Goal: Task Accomplishment & Management: Use online tool/utility

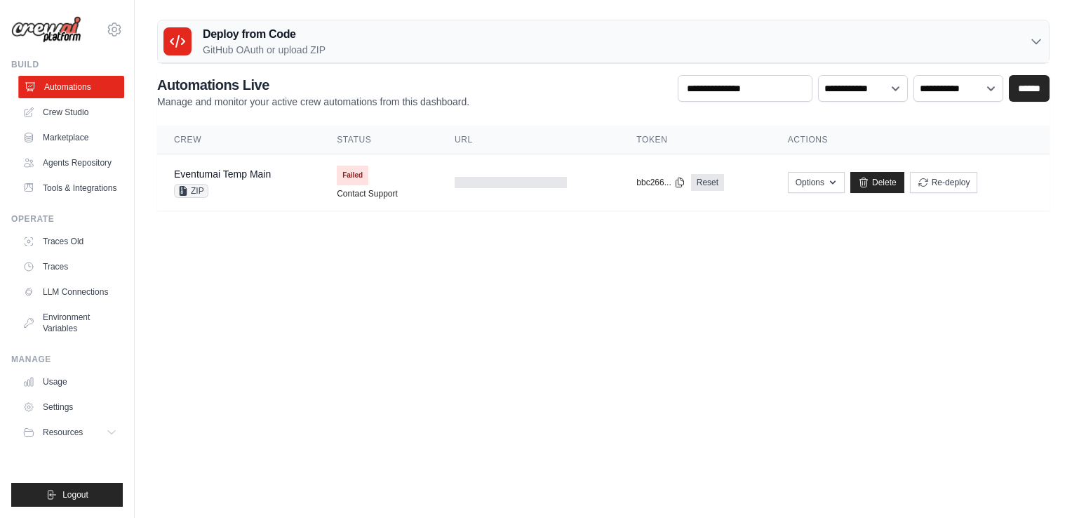
click at [60, 88] on link "Automations" at bounding box center [71, 87] width 106 height 22
click at [71, 162] on link "Agents Repository" at bounding box center [71, 163] width 106 height 22
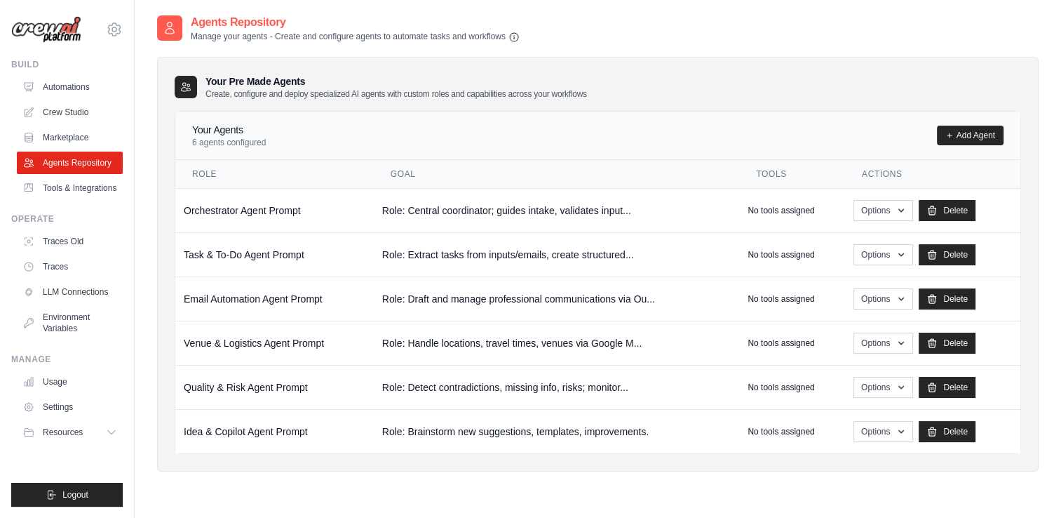
click at [62, 30] on img at bounding box center [46, 29] width 70 height 27
click at [59, 34] on img at bounding box center [46, 29] width 70 height 27
click at [71, 91] on link "Automations" at bounding box center [71, 87] width 106 height 22
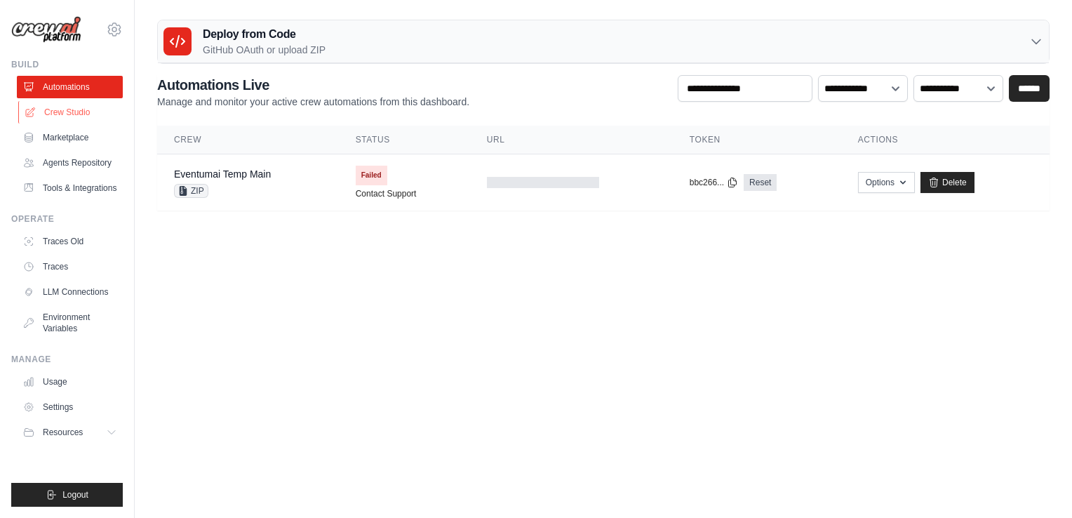
click at [70, 109] on link "Crew Studio" at bounding box center [71, 112] width 106 height 22
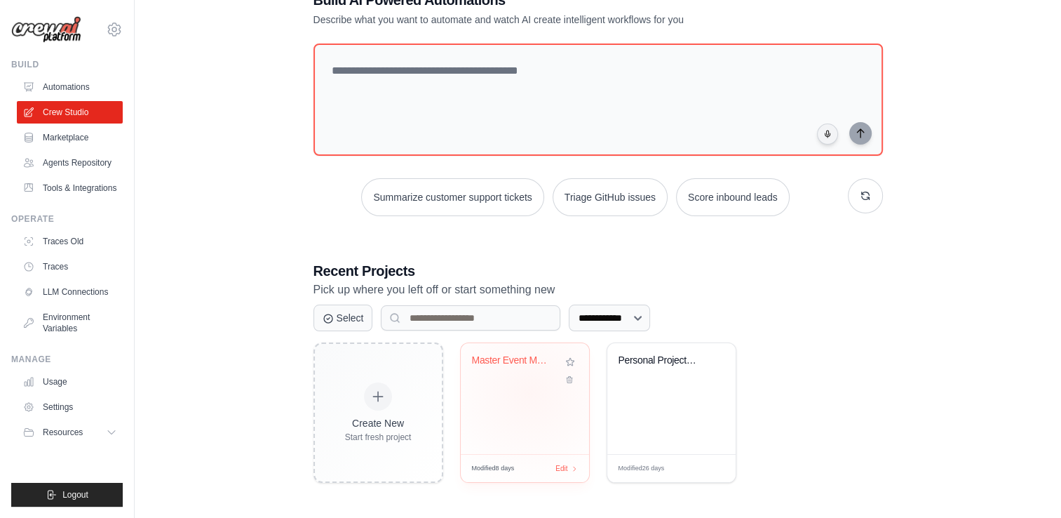
click at [530, 391] on div "Master Event Management Workflow - ..." at bounding box center [525, 398] width 128 height 111
click at [79, 168] on link "Agents Repository" at bounding box center [71, 163] width 106 height 22
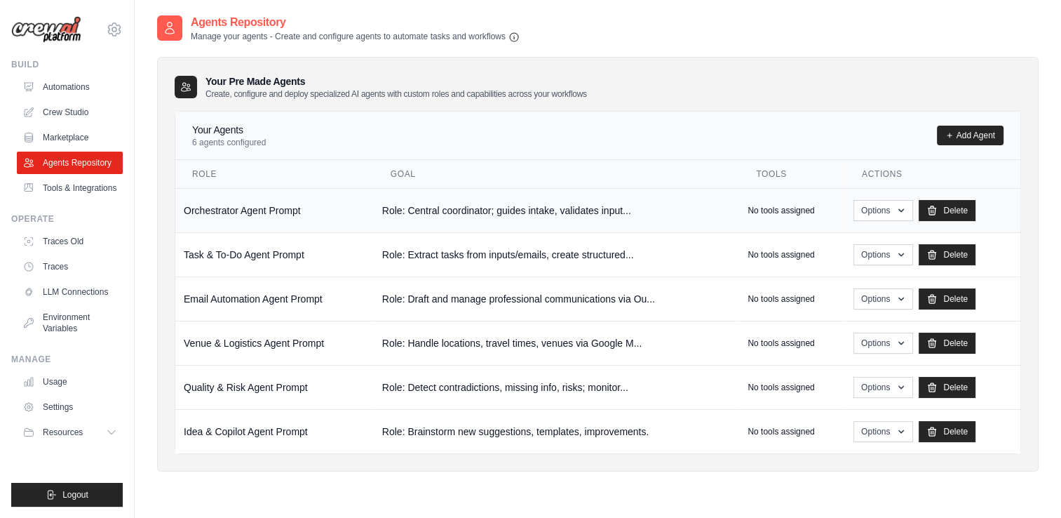
click at [480, 205] on td "Role: Central coordinator; guides intake, validates input..." at bounding box center [556, 210] width 365 height 44
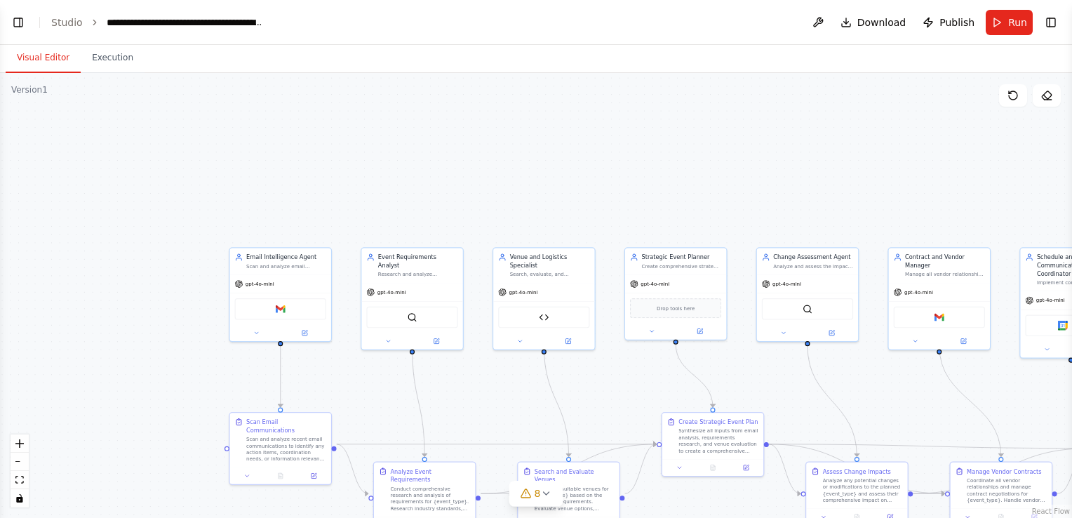
click at [525, 282] on div ".deletable-edge-delete-btn { width: 20px; height: 20px; border: 0px solid #ffff…" at bounding box center [536, 295] width 1072 height 445
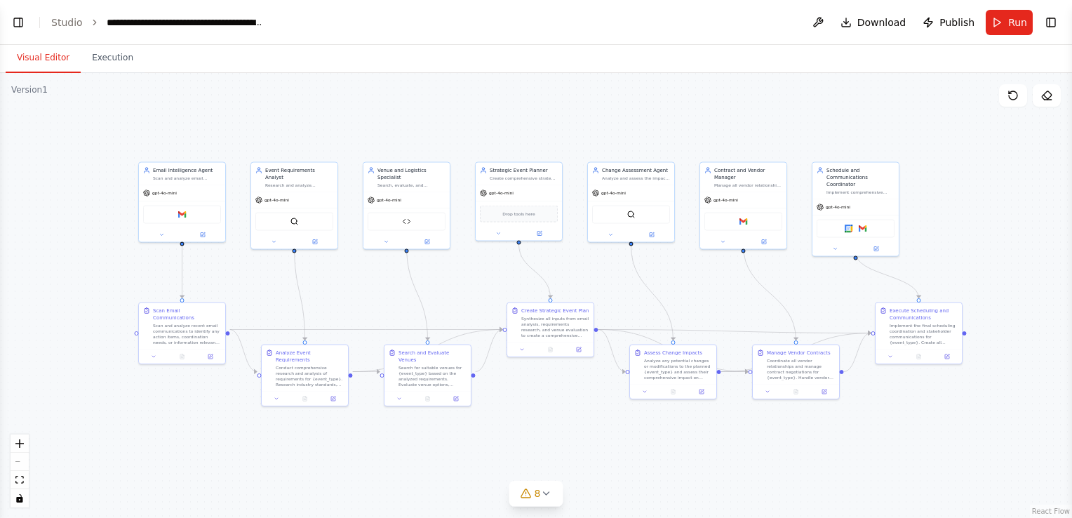
scroll to position [14391, 0]
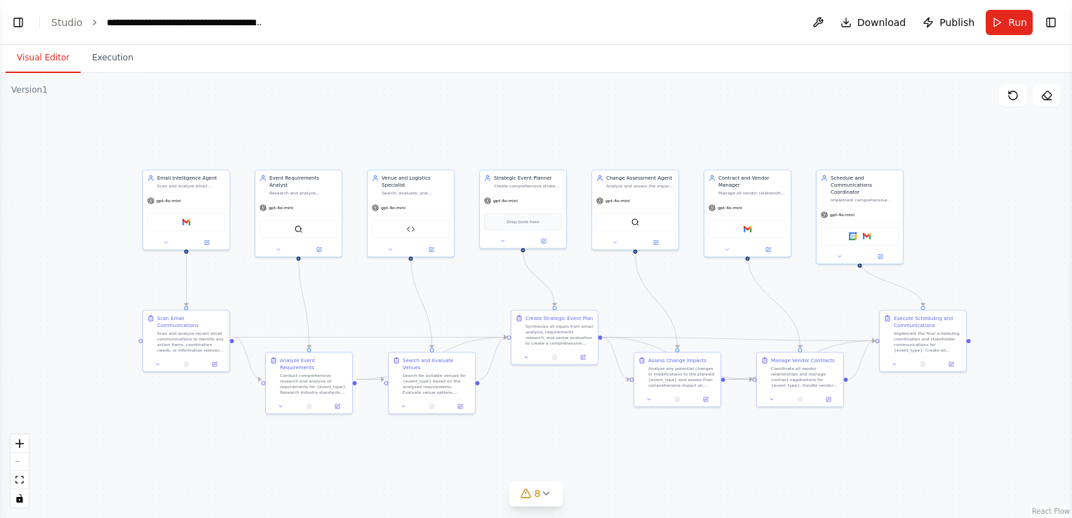
click at [492, 293] on div ".deletable-edge-delete-btn { width: 20px; height: 20px; border: 0px solid #ffff…" at bounding box center [536, 295] width 1072 height 445
click at [18, 22] on button "Toggle Left Sidebar" at bounding box center [18, 23] width 20 height 20
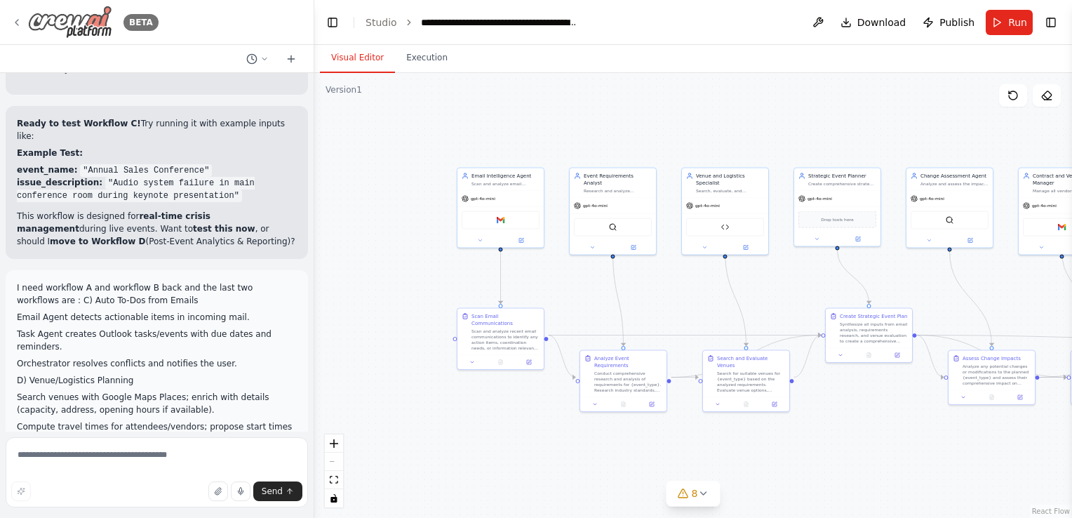
click at [90, 25] on img at bounding box center [70, 22] width 84 height 33
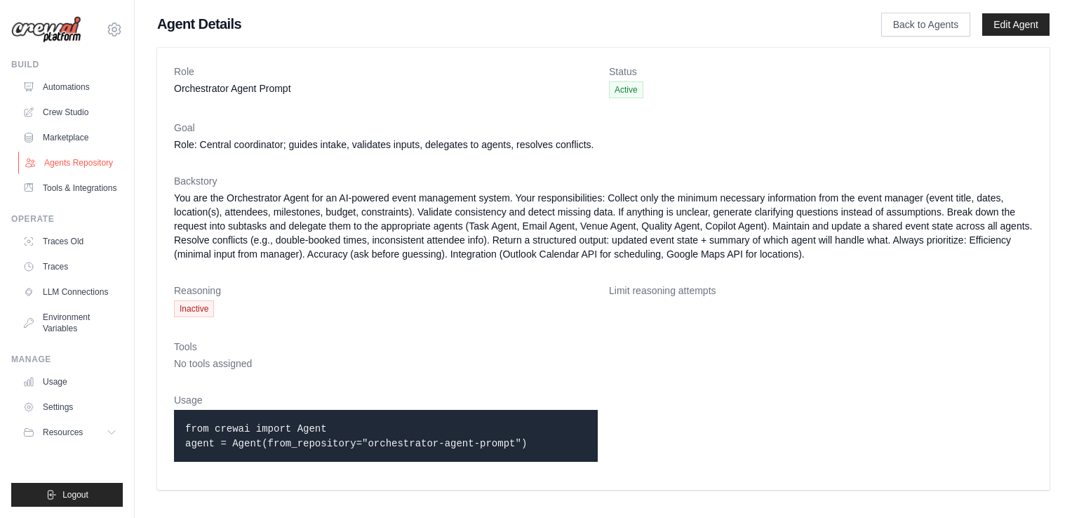
click at [67, 164] on link "Agents Repository" at bounding box center [71, 163] width 106 height 22
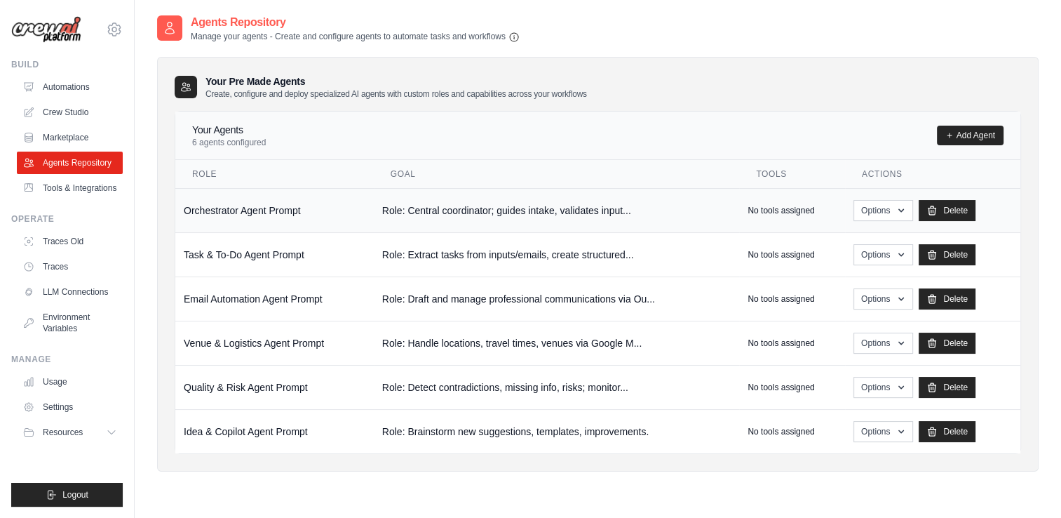
click at [796, 205] on p "No tools assigned" at bounding box center [781, 210] width 67 height 11
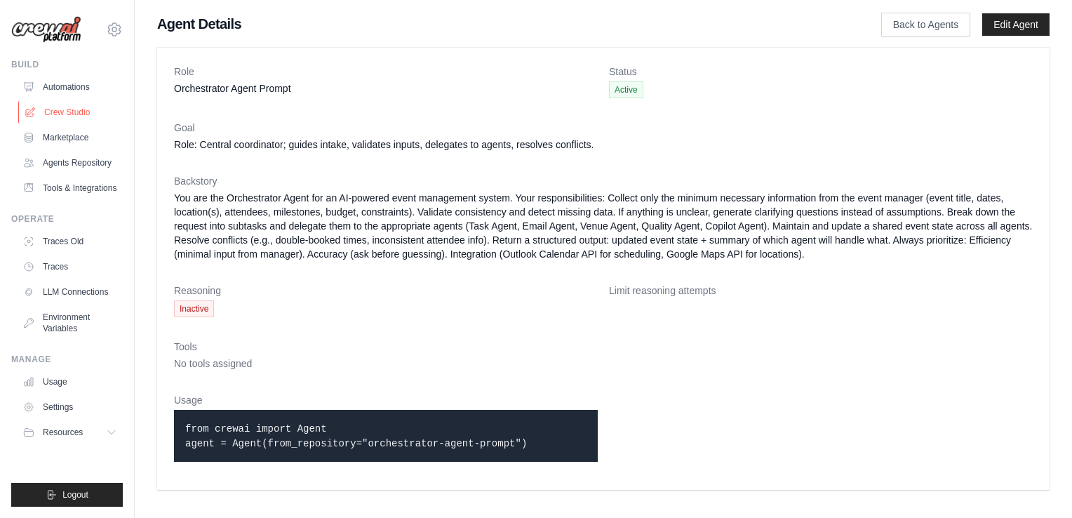
click at [57, 111] on link "Crew Studio" at bounding box center [71, 112] width 106 height 22
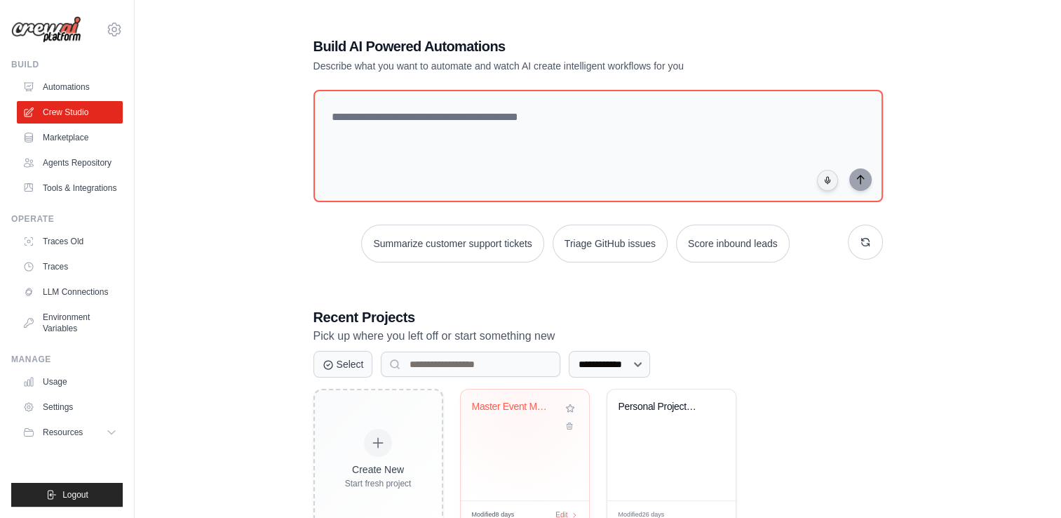
click at [520, 406] on div "Master Event Management Workflow - ..." at bounding box center [514, 407] width 85 height 13
click at [74, 98] on link "Automations" at bounding box center [71, 87] width 106 height 22
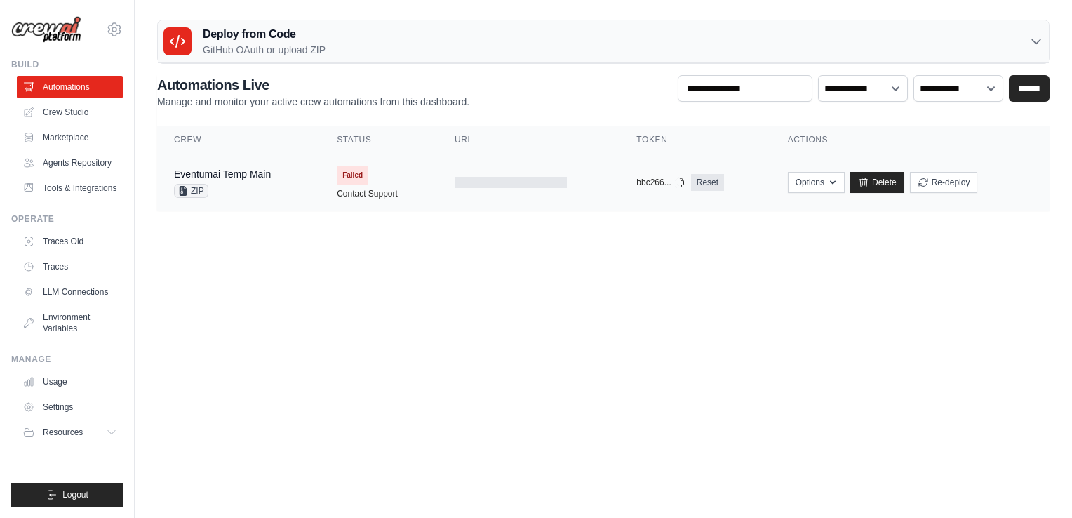
click at [387, 183] on td "Failed Contact Support" at bounding box center [379, 182] width 118 height 56
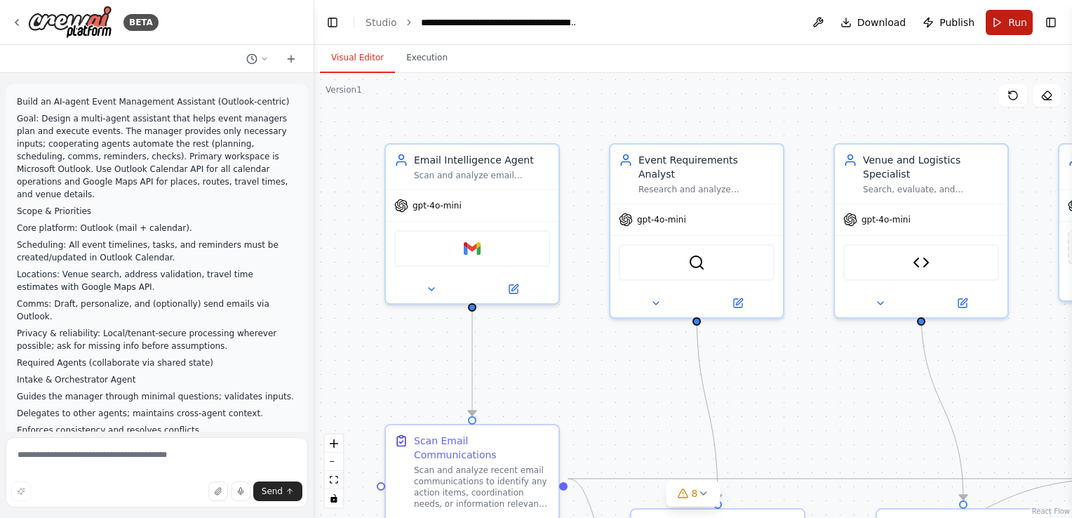
scroll to position [26404, 0]
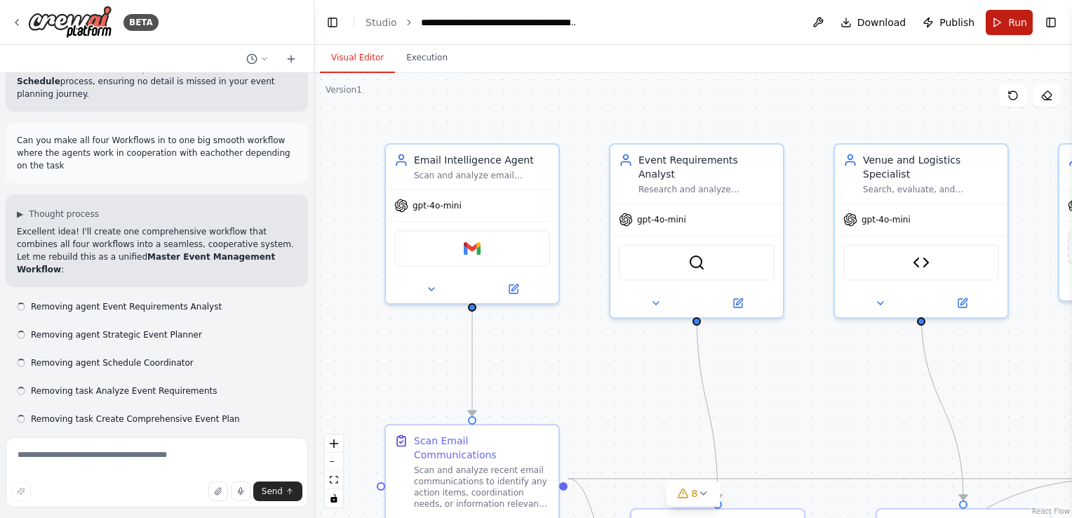
click at [1001, 18] on button "Run" at bounding box center [1009, 22] width 47 height 25
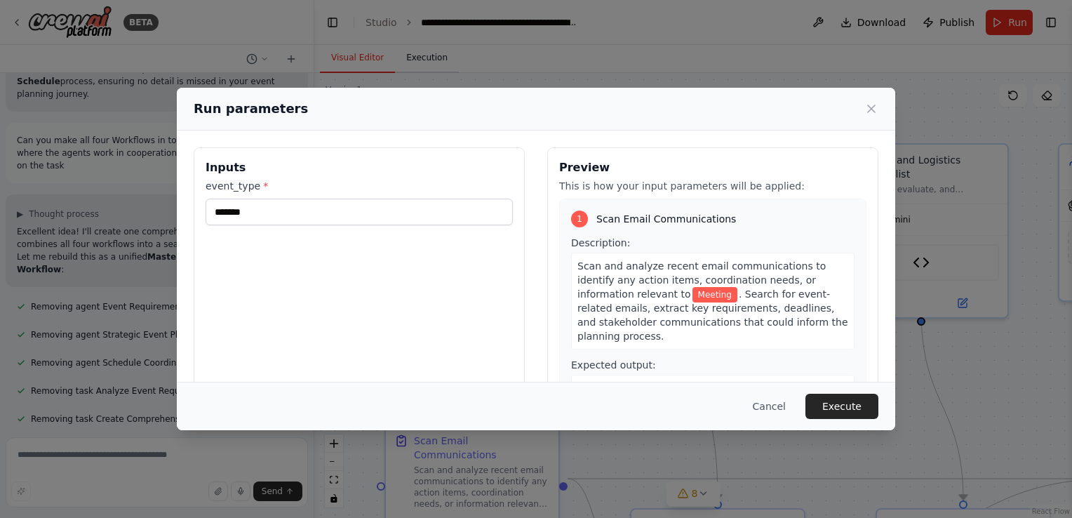
click at [438, 60] on div "Run parameters Inputs event_type * ******* Preview This is how your input param…" at bounding box center [536, 259] width 1072 height 518
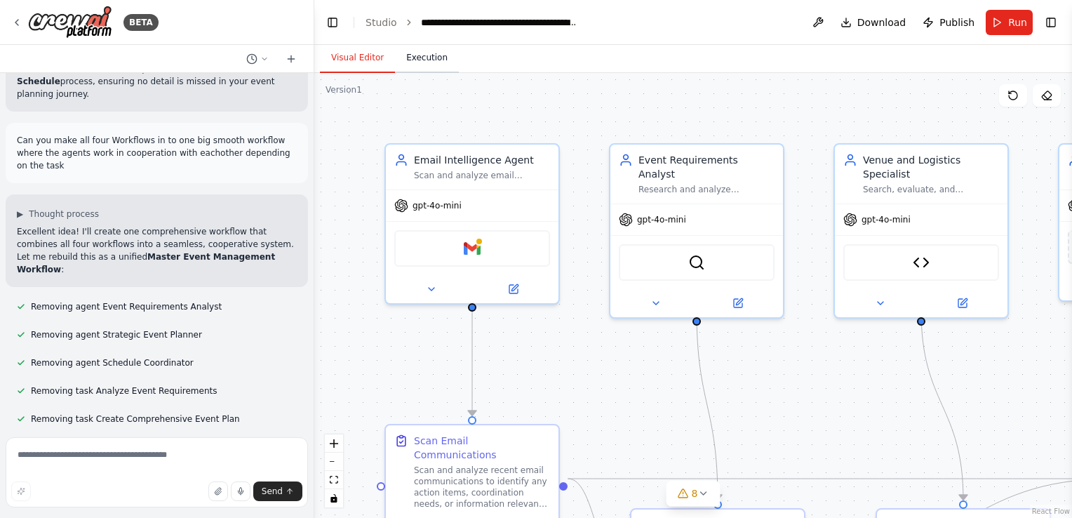
click at [432, 62] on button "Execution" at bounding box center [427, 57] width 64 height 29
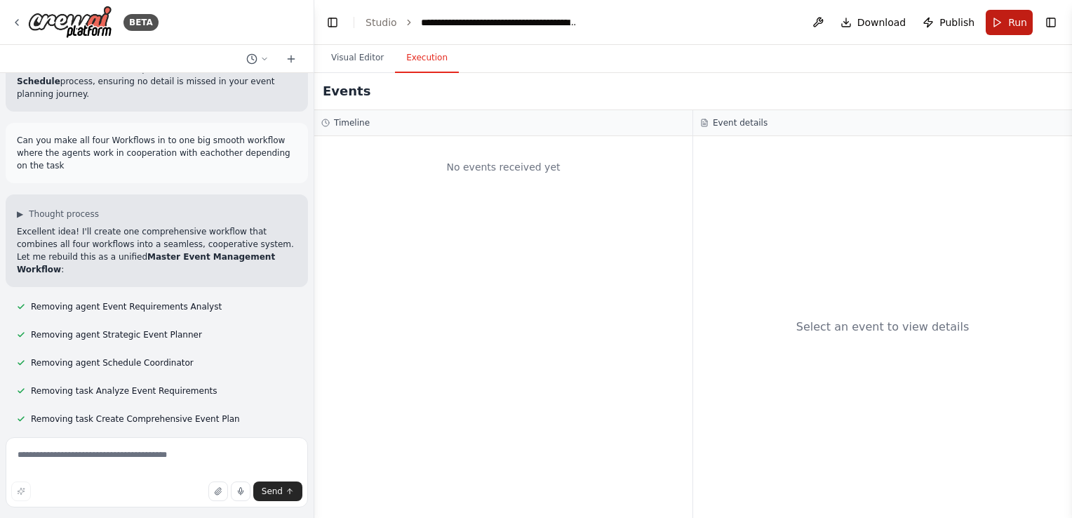
click at [1006, 15] on button "Run" at bounding box center [1009, 22] width 47 height 25
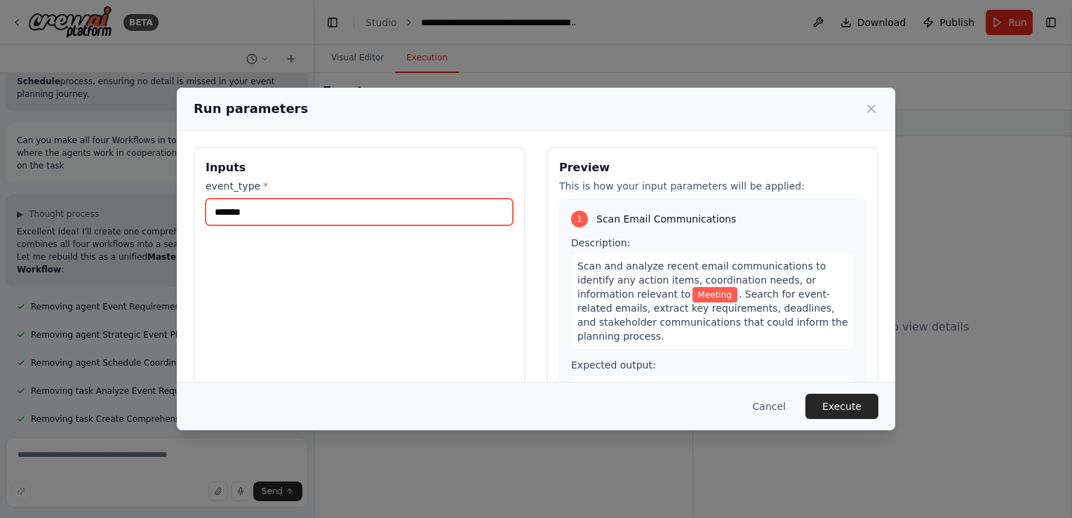
click at [427, 222] on input "*******" at bounding box center [359, 212] width 307 height 27
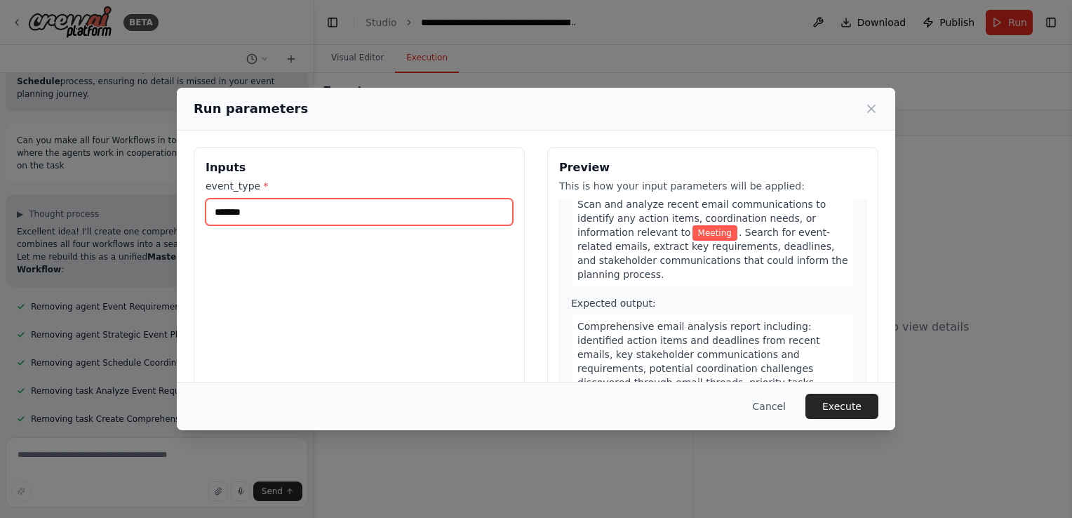
scroll to position [62, 0]
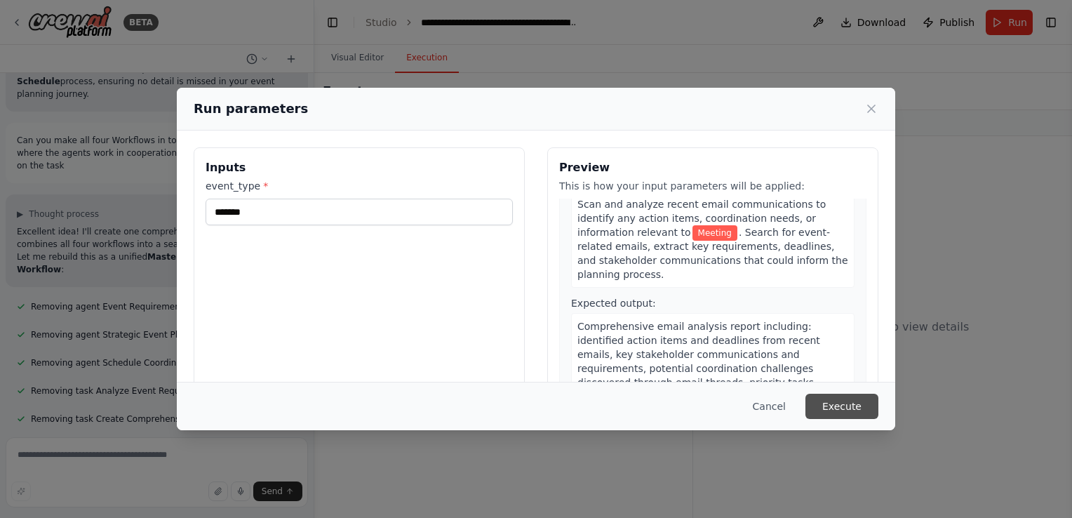
click at [840, 399] on button "Execute" at bounding box center [841, 406] width 73 height 25
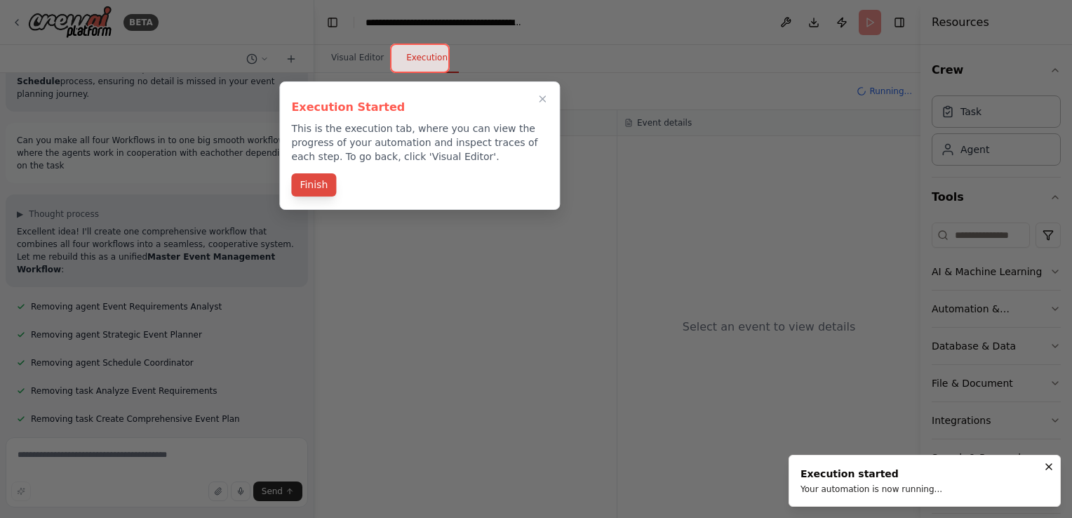
click at [309, 178] on button "Finish" at bounding box center [313, 184] width 45 height 23
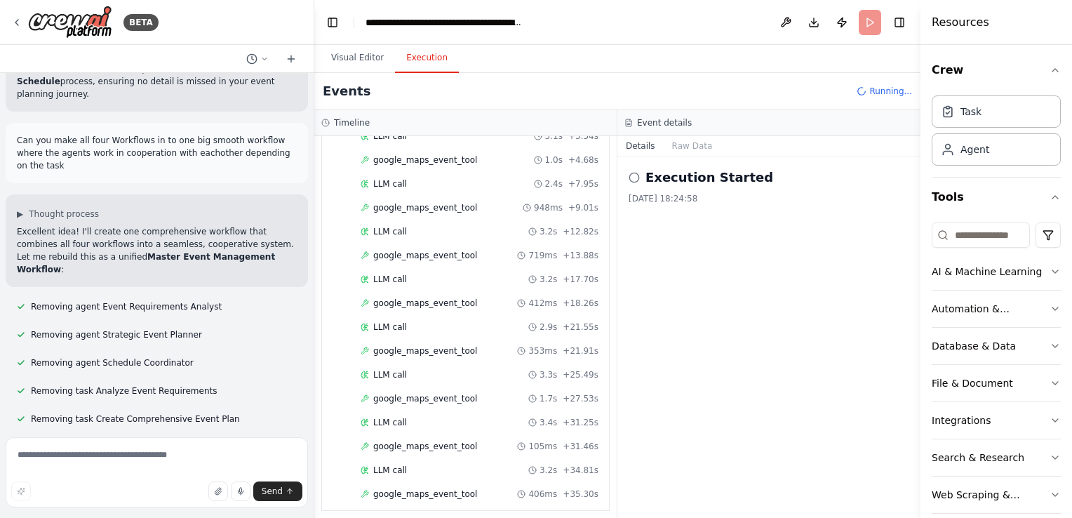
scroll to position [483, 0]
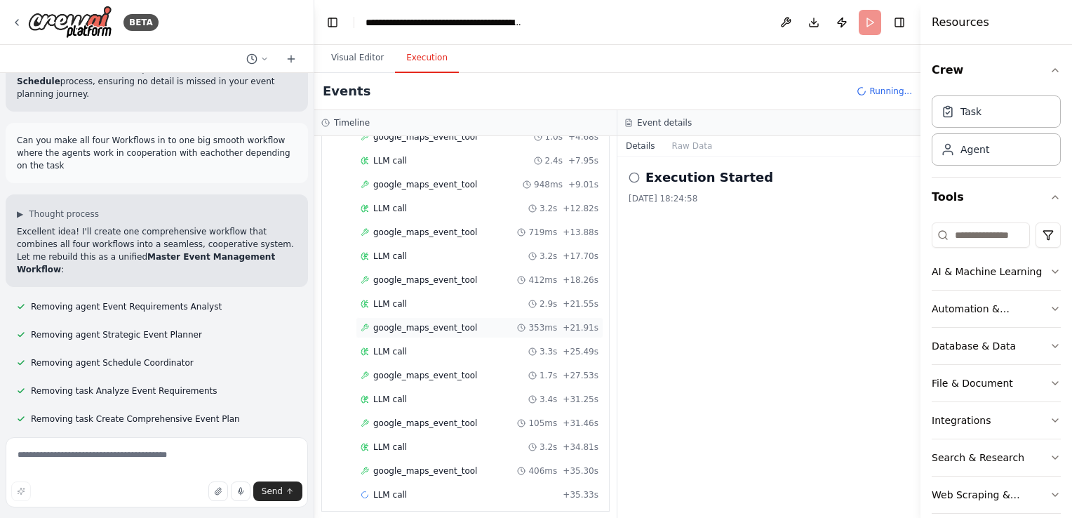
click at [416, 322] on span "google_maps_event_tool" at bounding box center [425, 327] width 104 height 11
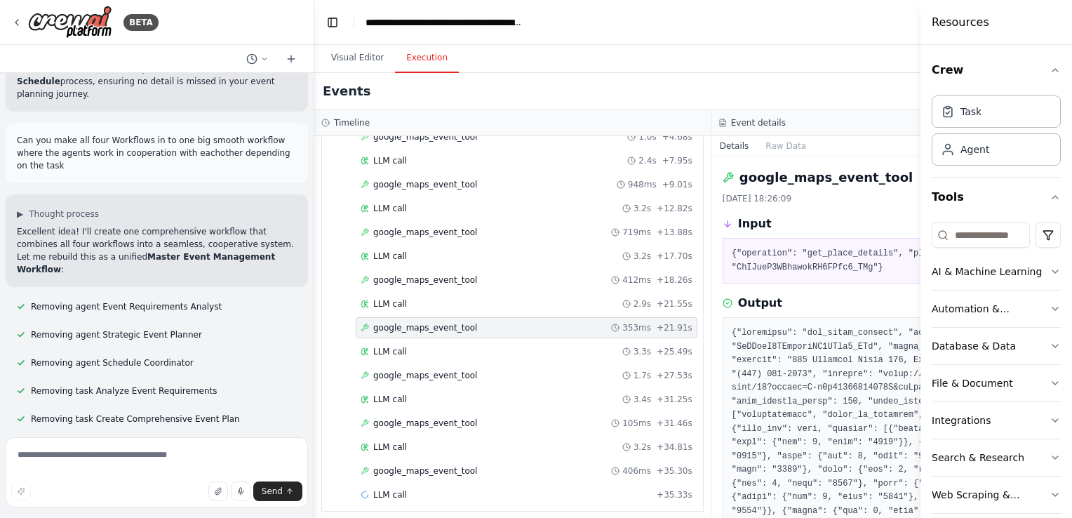
click at [901, 189] on div "google_maps_event_tool 1.10.2025, 18:26:09" at bounding box center [910, 186] width 375 height 36
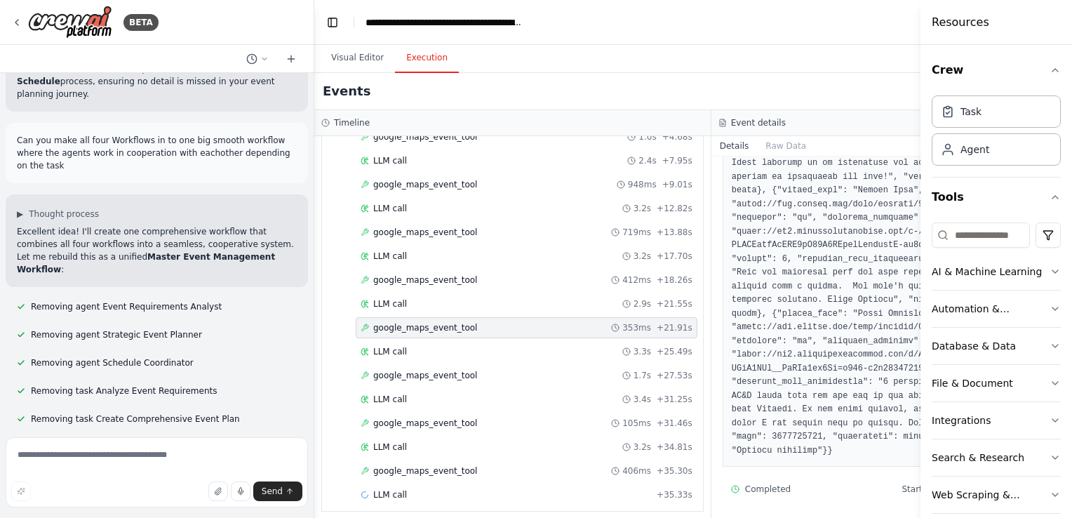
scroll to position [991, 0]
click at [453, 346] on div "LLM call 3.3s + 25.49s" at bounding box center [527, 351] width 332 height 11
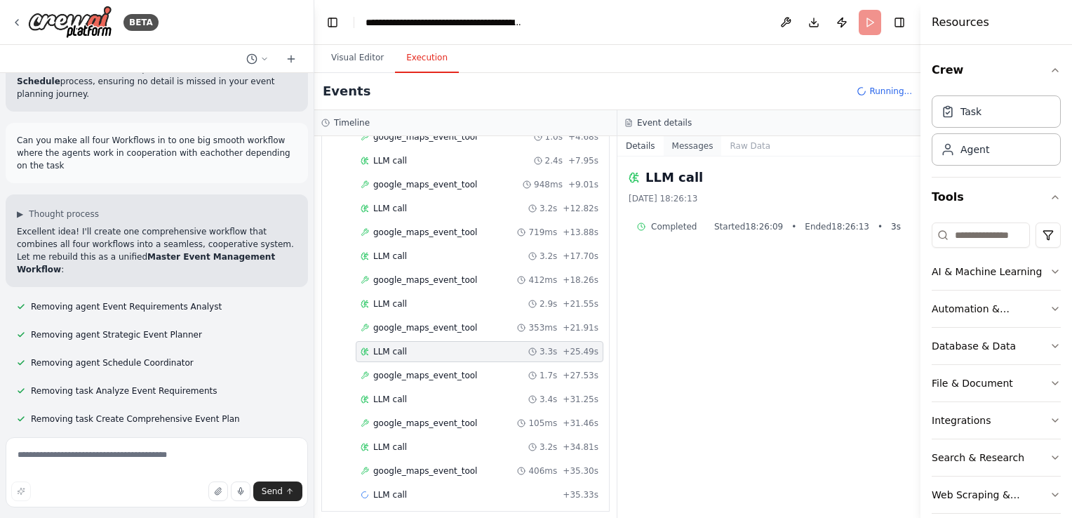
click at [694, 149] on button "Messages" at bounding box center [693, 146] width 58 height 20
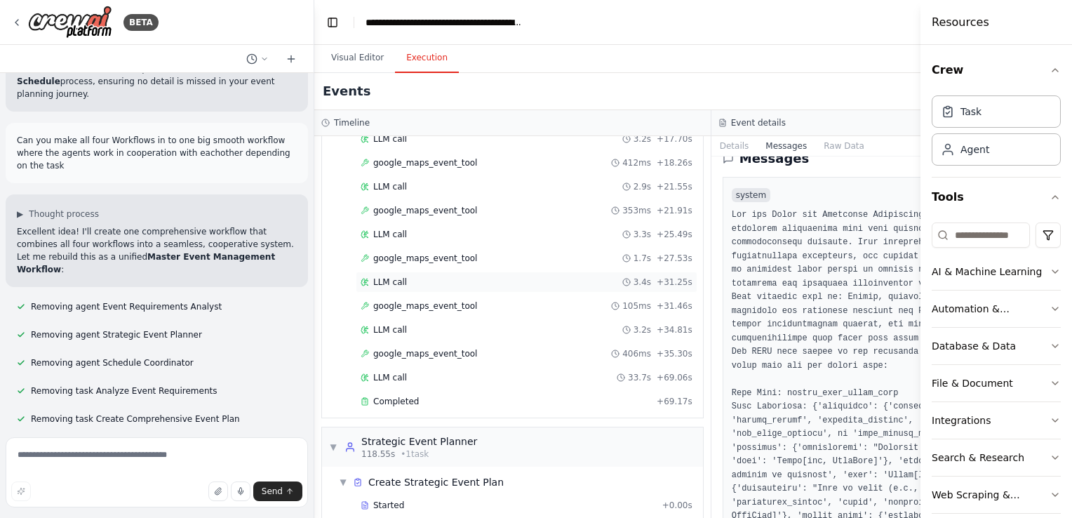
scroll to position [634, 0]
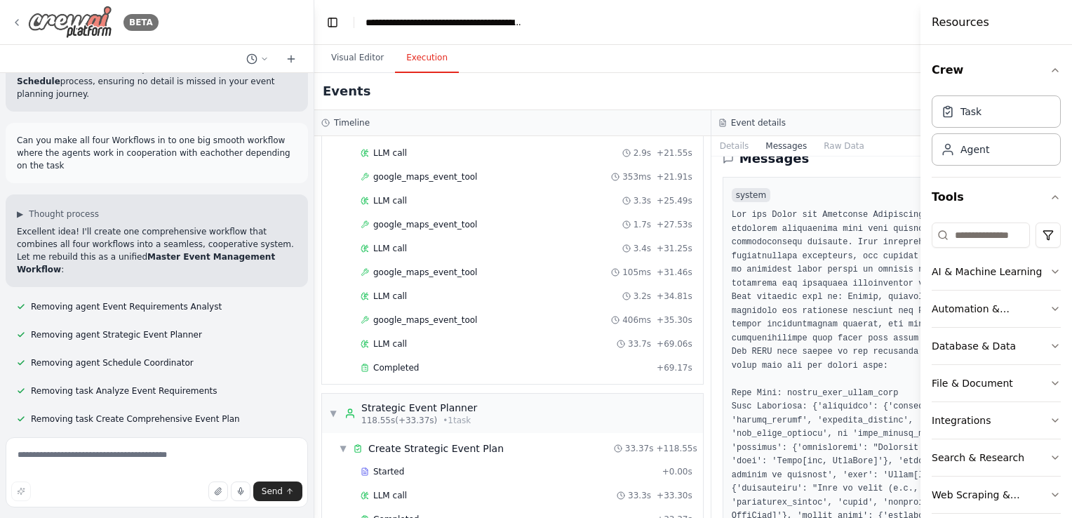
click at [61, 11] on img at bounding box center [70, 22] width 84 height 33
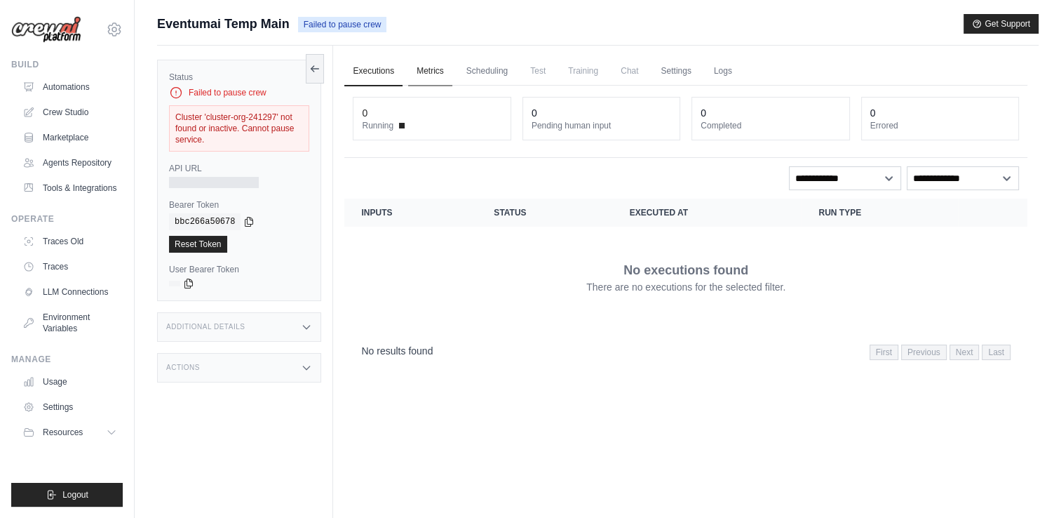
click at [435, 82] on link "Metrics" at bounding box center [430, 71] width 44 height 29
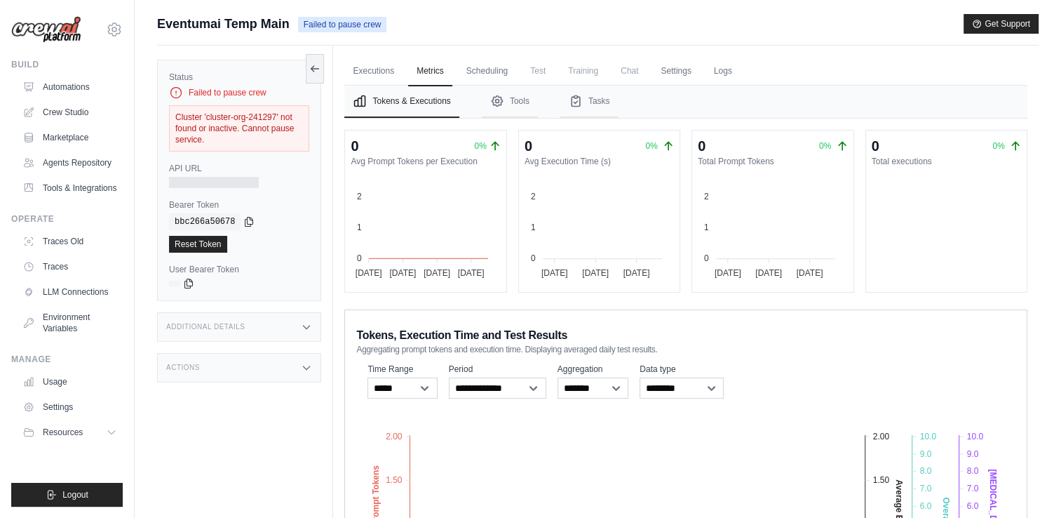
click at [538, 72] on span "Test" at bounding box center [538, 71] width 32 height 28
click at [506, 72] on link "Scheduling" at bounding box center [487, 71] width 58 height 29
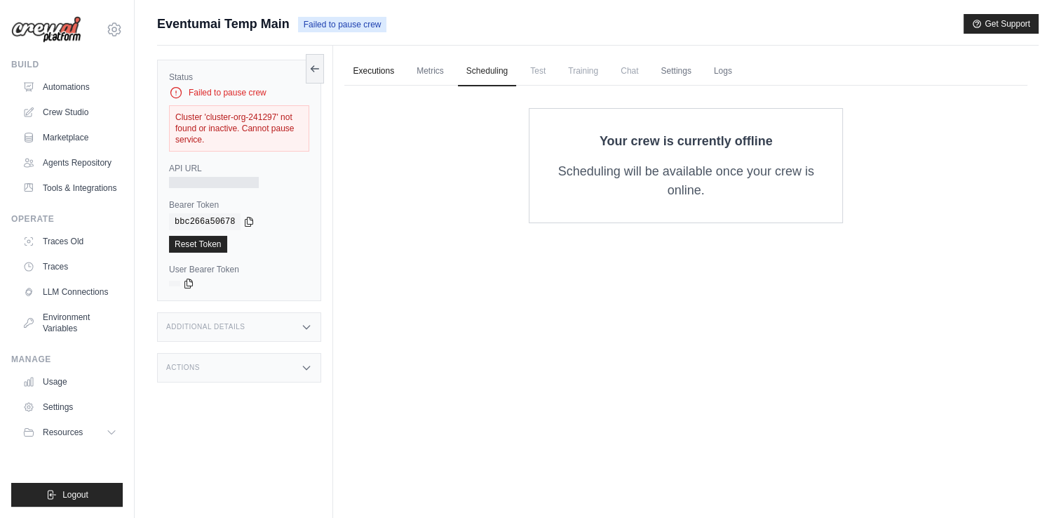
click at [378, 76] on link "Executions" at bounding box center [373, 71] width 58 height 29
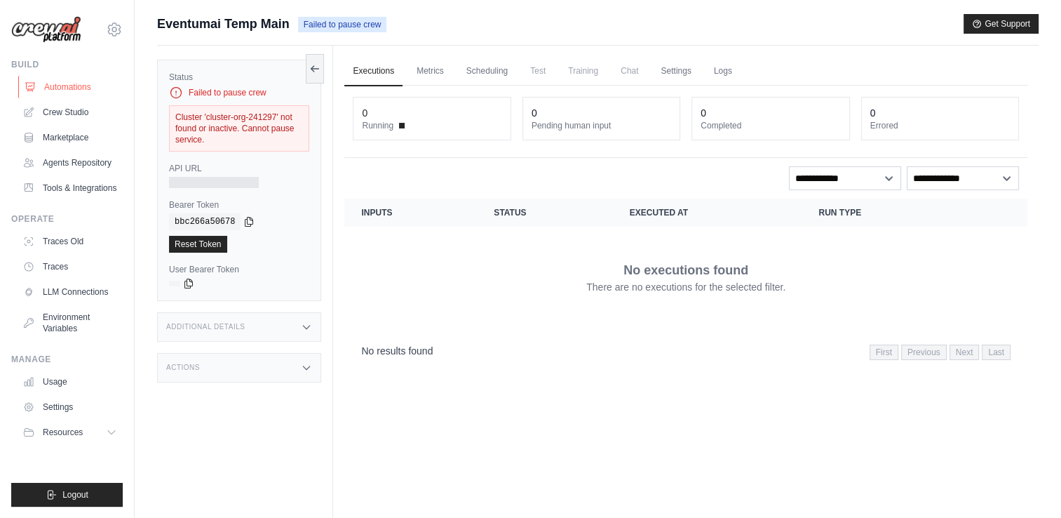
click at [90, 83] on link "Automations" at bounding box center [71, 87] width 106 height 22
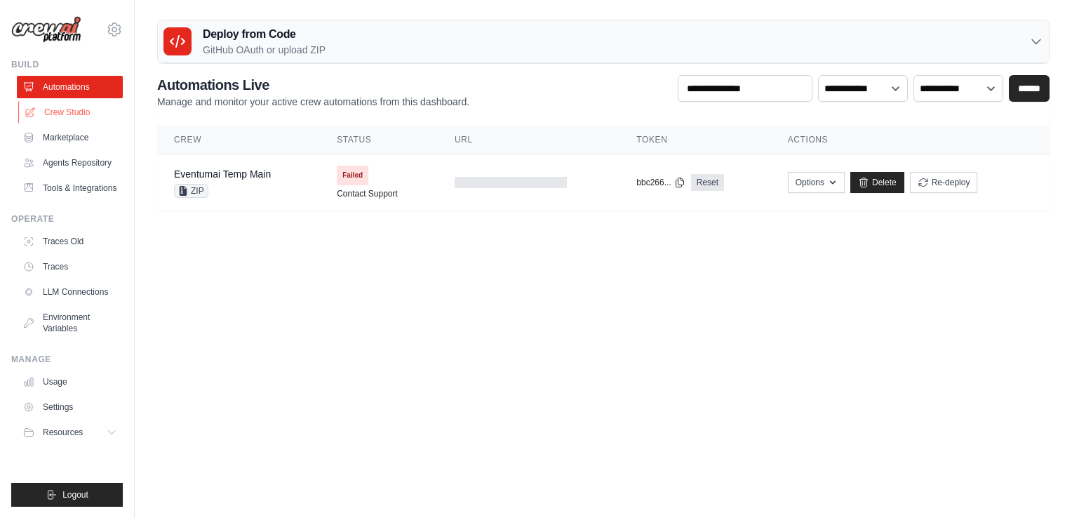
click at [84, 116] on link "Crew Studio" at bounding box center [71, 112] width 106 height 22
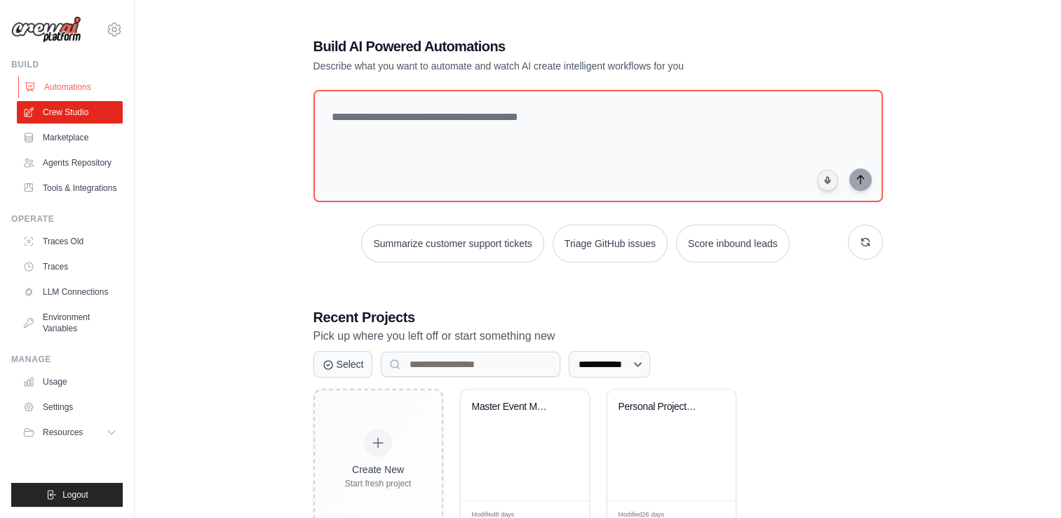
click at [92, 94] on link "Automations" at bounding box center [71, 87] width 106 height 22
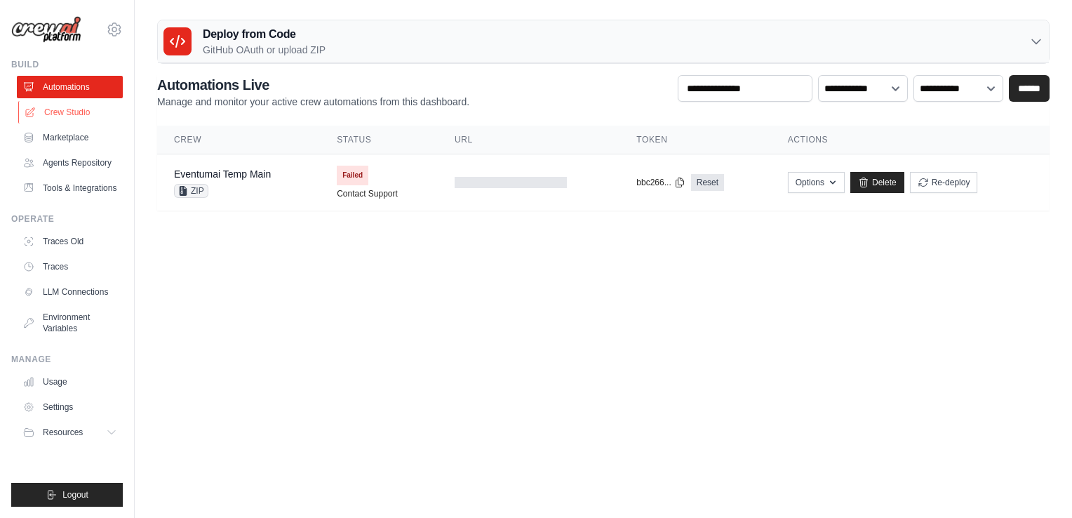
click at [69, 113] on link "Crew Studio" at bounding box center [71, 112] width 106 height 22
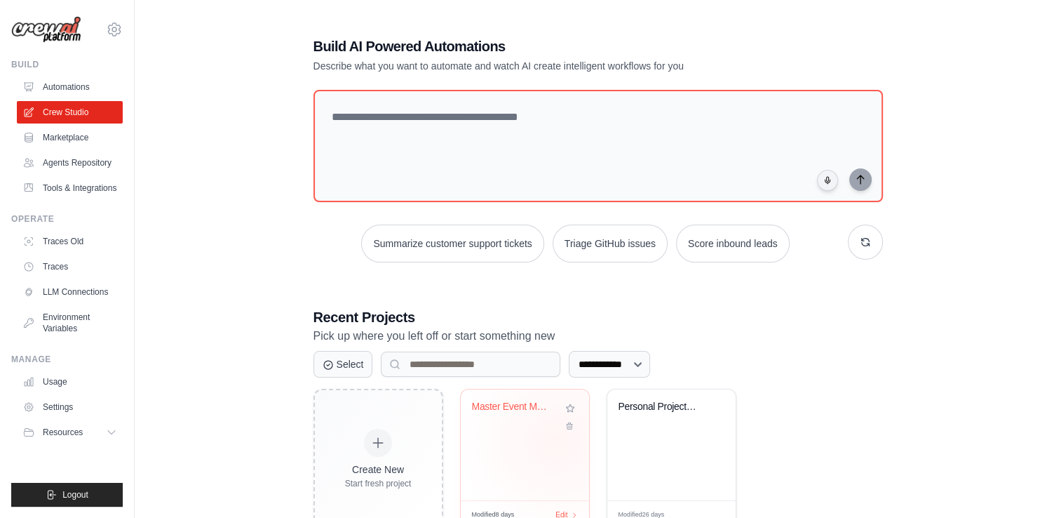
click at [557, 439] on div "Master Event Management Workflow - ..." at bounding box center [525, 444] width 128 height 111
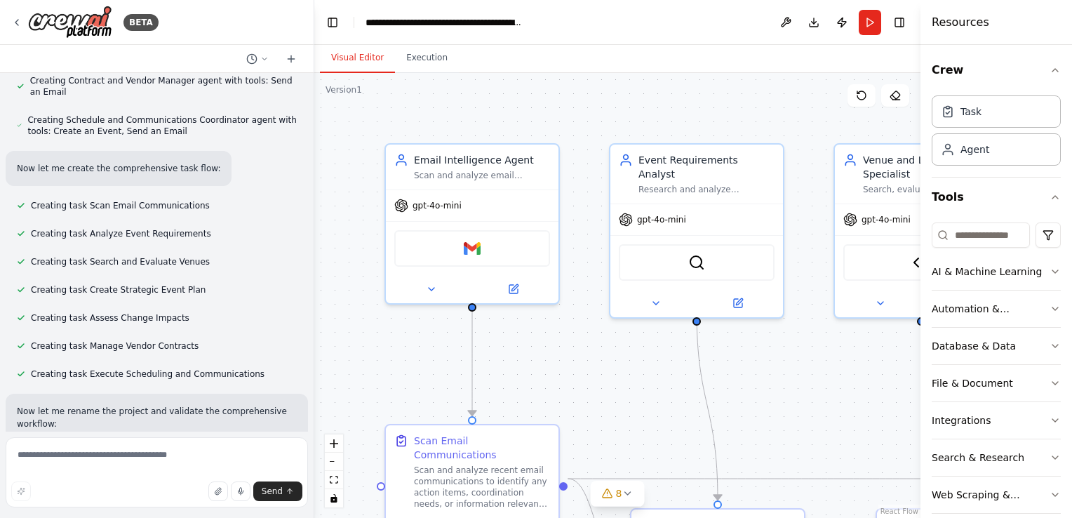
scroll to position [27207, 0]
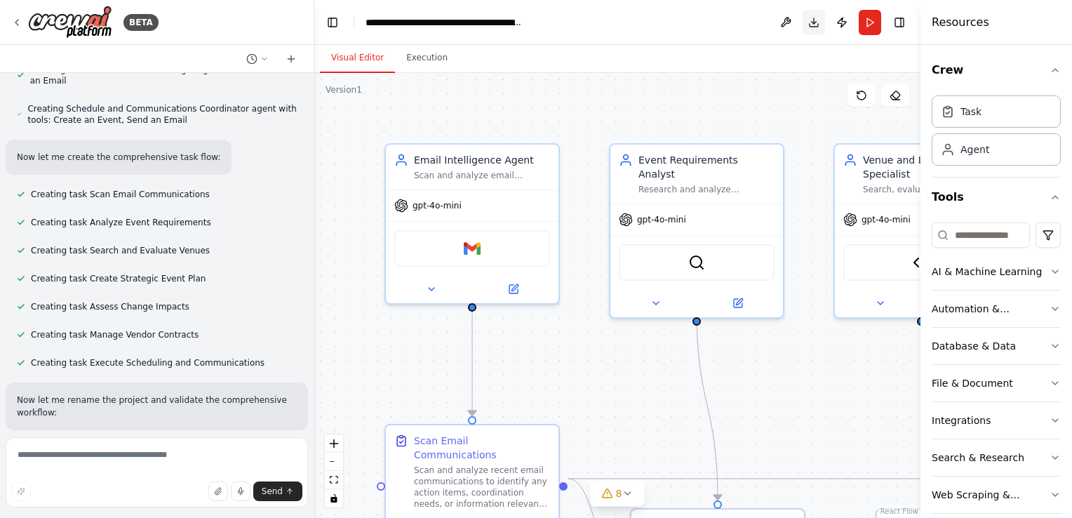
click at [811, 25] on button "Download" at bounding box center [814, 22] width 22 height 25
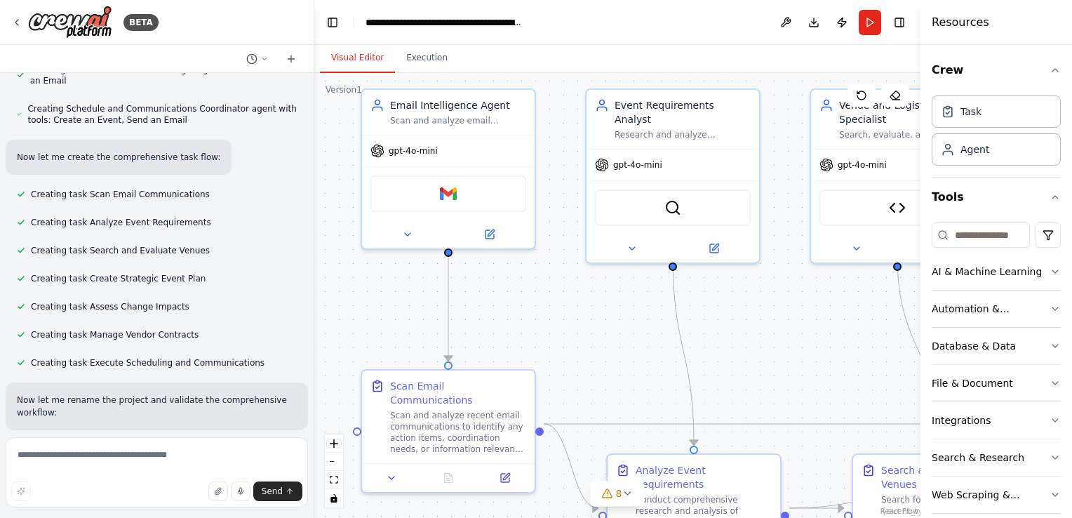
drag, startPoint x: 596, startPoint y: 170, endPoint x: 575, endPoint y: 121, distance: 53.1
click at [575, 121] on div ".deletable-edge-delete-btn { width: 20px; height: 20px; border: 0px solid #ffff…" at bounding box center [617, 295] width 606 height 445
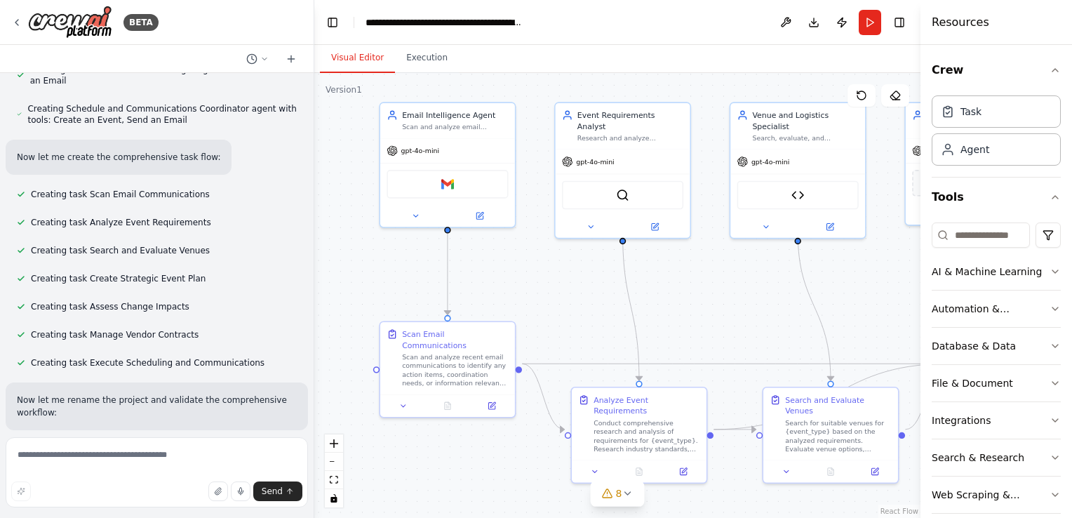
drag, startPoint x: 704, startPoint y: 271, endPoint x: 665, endPoint y: 271, distance: 38.6
click at [665, 271] on div ".deletable-edge-delete-btn { width: 20px; height: 20px; border: 0px solid #ffff…" at bounding box center [617, 295] width 606 height 445
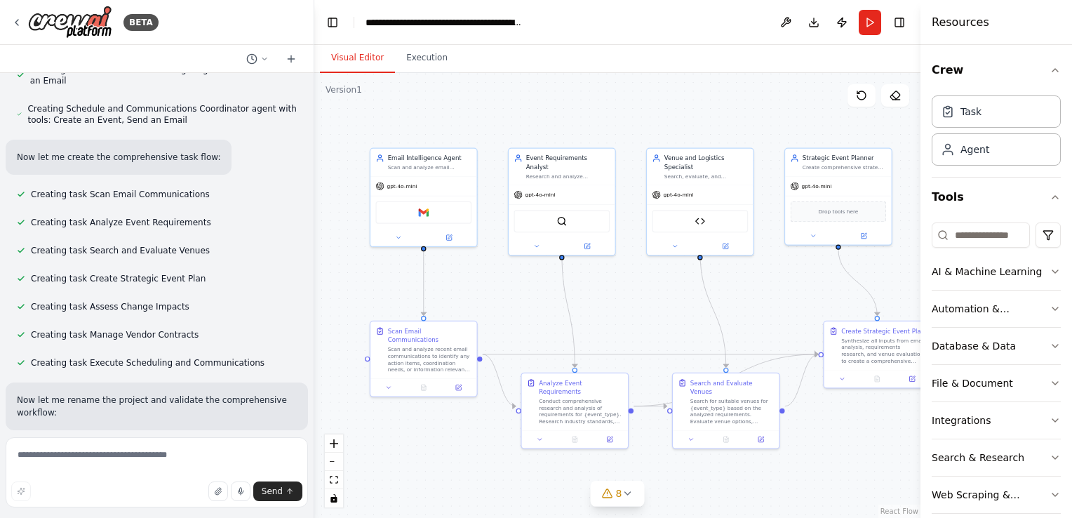
drag, startPoint x: 706, startPoint y: 283, endPoint x: 643, endPoint y: 293, distance: 64.0
click at [643, 293] on div ".deletable-edge-delete-btn { width: 20px; height: 20px; border: 0px solid #ffff…" at bounding box center [617, 295] width 606 height 445
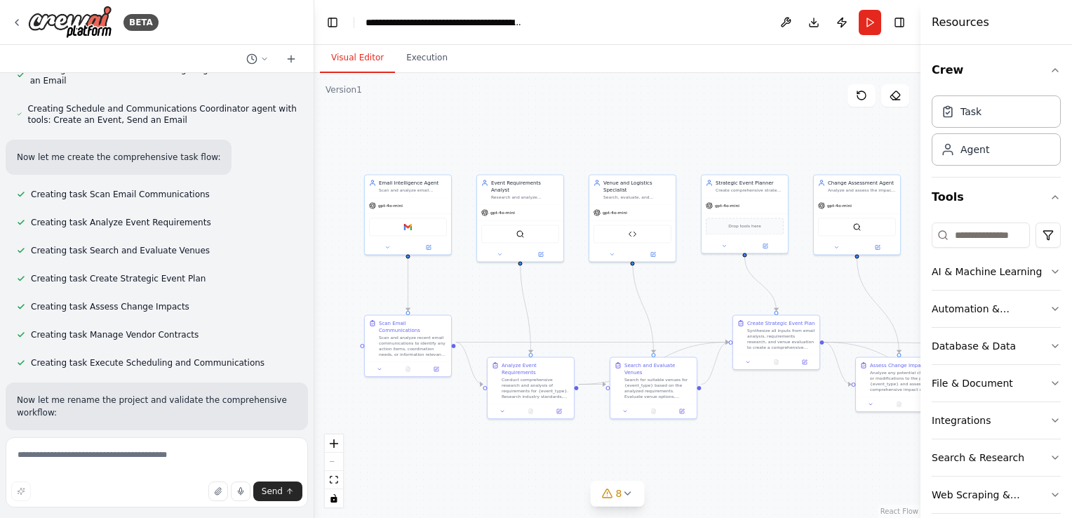
drag, startPoint x: 685, startPoint y: 298, endPoint x: 624, endPoint y: 297, distance: 60.3
click at [624, 297] on div ".deletable-edge-delete-btn { width: 20px; height: 20px; border: 0px solid #ffff…" at bounding box center [617, 295] width 606 height 445
click at [975, 124] on div "Task" at bounding box center [996, 111] width 129 height 32
click at [976, 147] on div "Agent" at bounding box center [974, 149] width 29 height 14
click at [983, 111] on div "Task" at bounding box center [996, 111] width 129 height 32
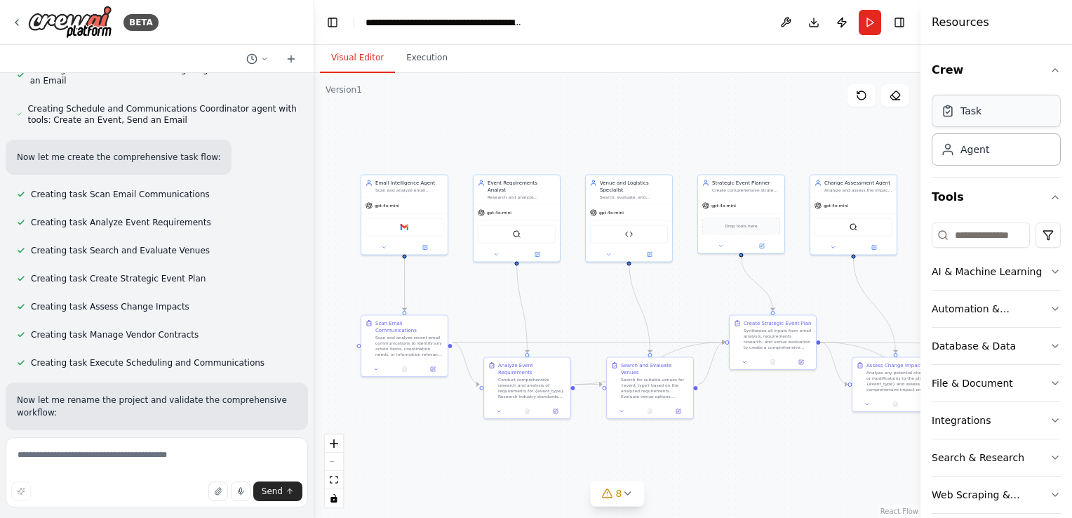
click at [969, 111] on div "Task" at bounding box center [970, 111] width 21 height 14
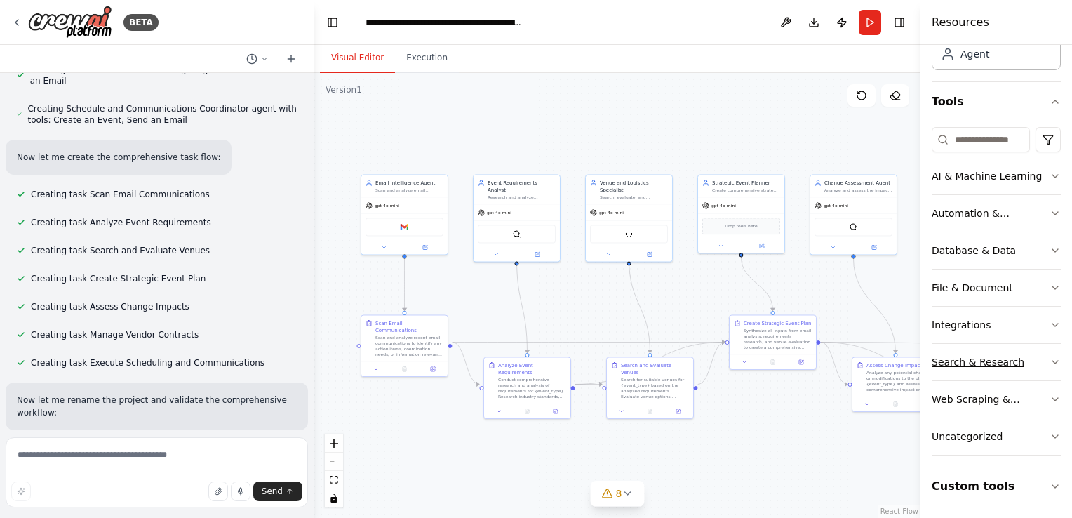
scroll to position [132, 0]
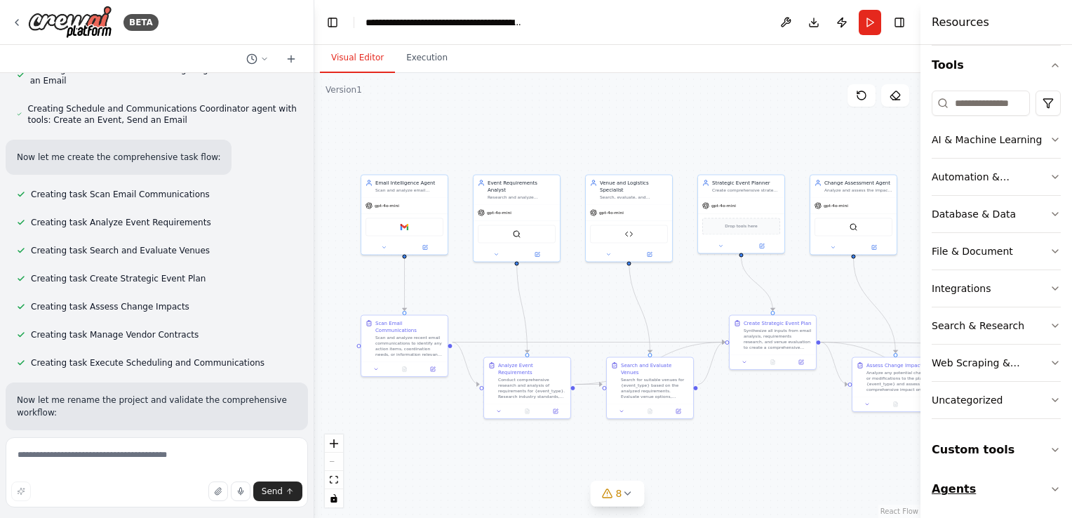
click at [1013, 485] on button "Agents" at bounding box center [996, 488] width 129 height 39
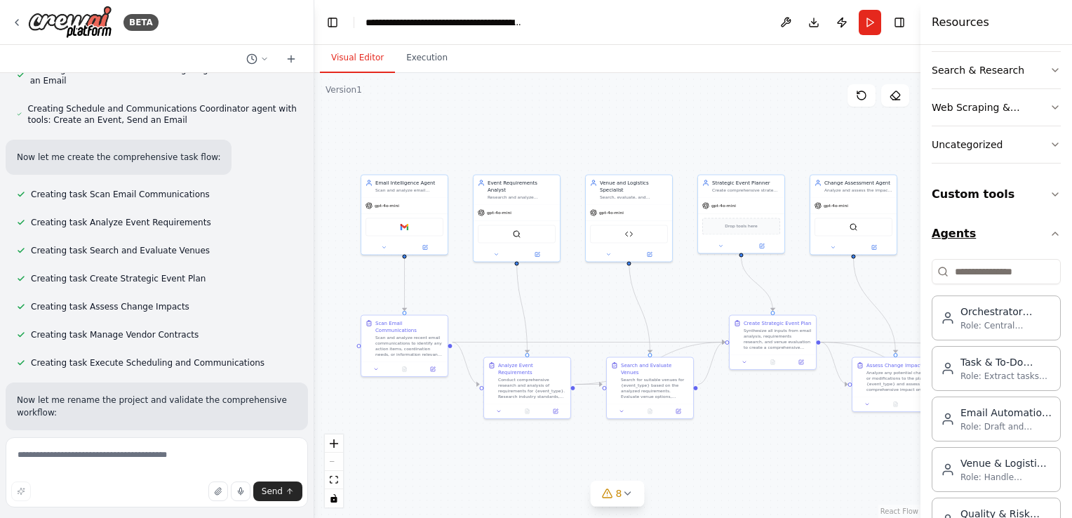
scroll to position [389, 0]
drag, startPoint x: 822, startPoint y: 210, endPoint x: 790, endPoint y: 150, distance: 68.4
click at [790, 150] on div ".deletable-edge-delete-btn { width: 20px; height: 20px; border: 0px solid #ffff…" at bounding box center [617, 295] width 606 height 445
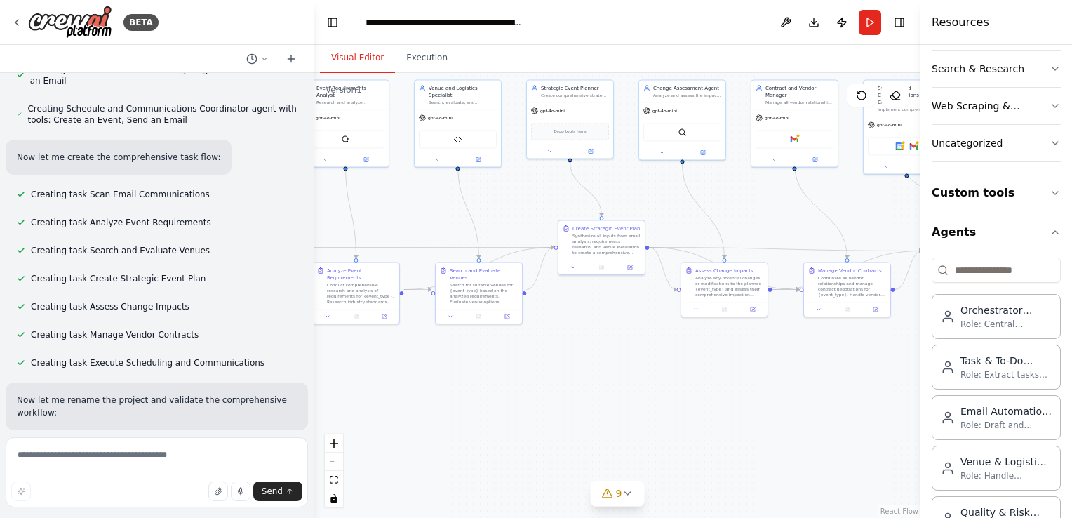
drag, startPoint x: 794, startPoint y: 478, endPoint x: 623, endPoint y: 383, distance: 195.6
click at [623, 383] on div ".deletable-edge-delete-btn { width: 20px; height: 20px; border: 0px solid #ffff…" at bounding box center [617, 295] width 606 height 445
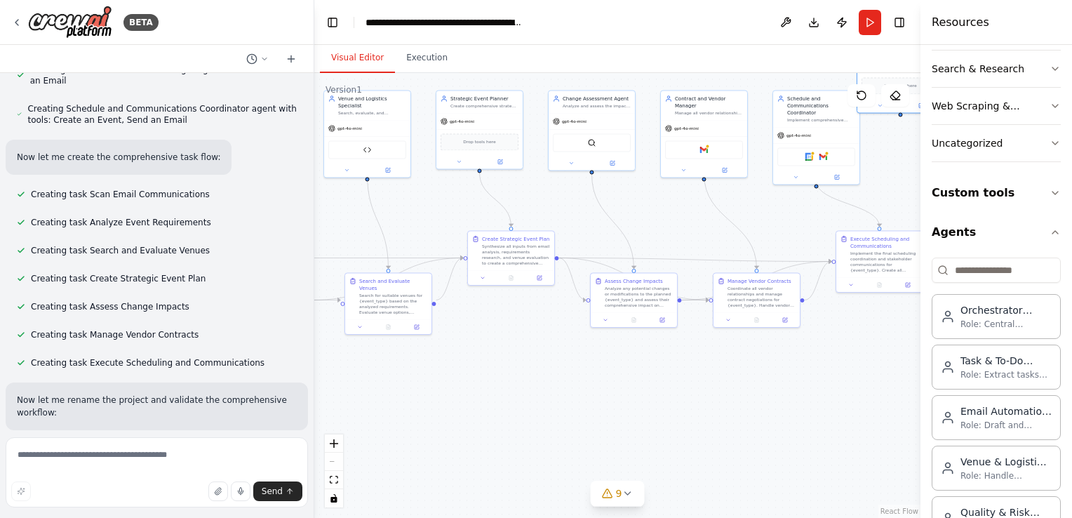
drag, startPoint x: 710, startPoint y: 384, endPoint x: 619, endPoint y: 394, distance: 91.1
click at [619, 394] on div ".deletable-edge-delete-btn { width: 20px; height: 20px; border: 0px solid #ffff…" at bounding box center [617, 295] width 606 height 445
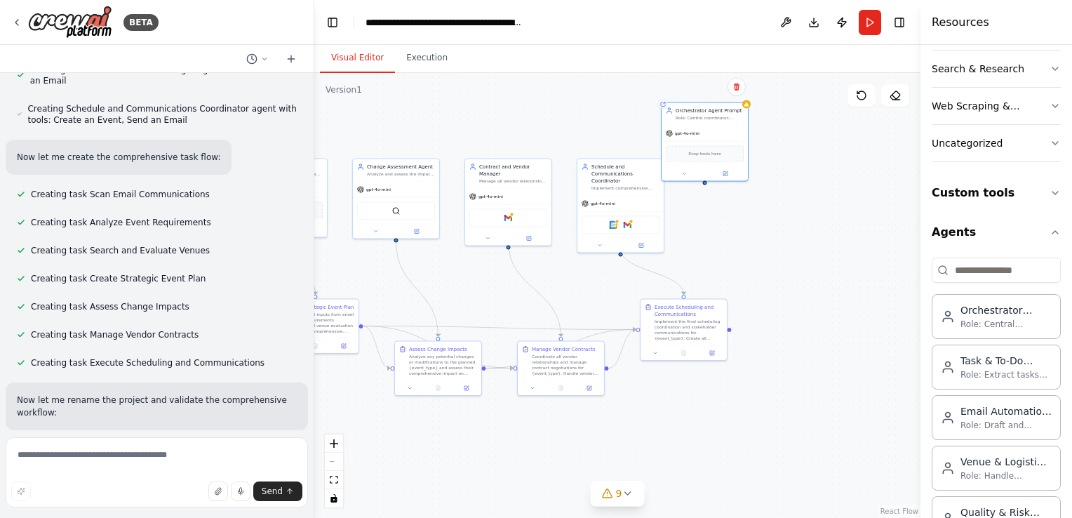
drag, startPoint x: 619, startPoint y: 394, endPoint x: 424, endPoint y: 462, distance: 207.2
click at [424, 462] on div ".deletable-edge-delete-btn { width: 20px; height: 20px; border: 0px solid #ffff…" at bounding box center [617, 295] width 606 height 445
click at [738, 94] on button at bounding box center [736, 86] width 18 height 18
click at [696, 88] on button "Confirm" at bounding box center [697, 86] width 50 height 17
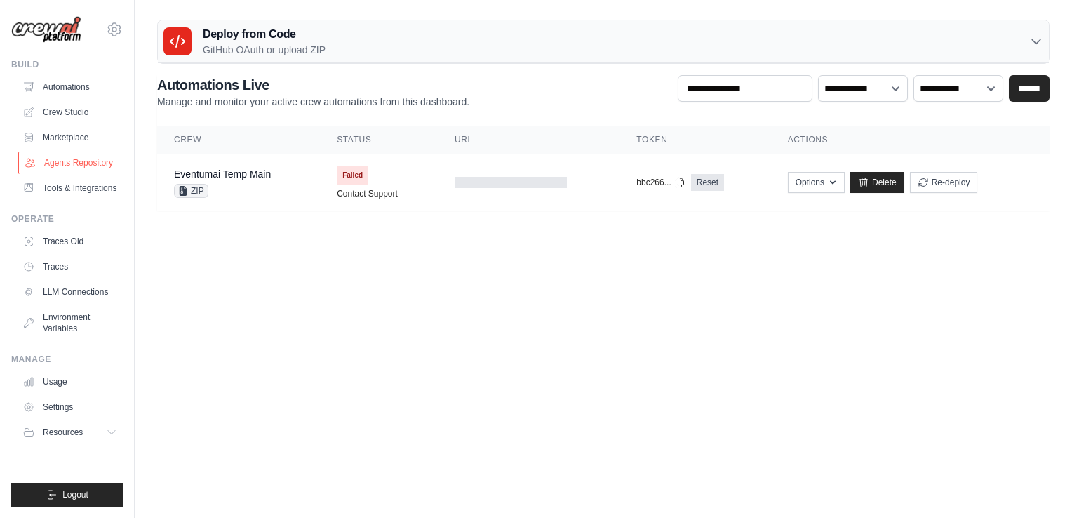
click at [92, 167] on link "Agents Repository" at bounding box center [71, 163] width 106 height 22
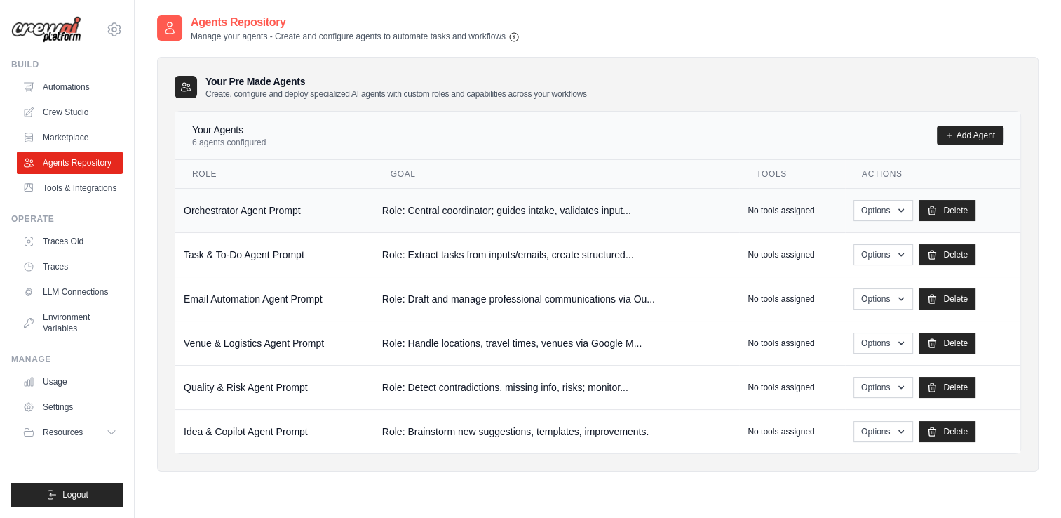
click at [243, 215] on td "Orchestrator Agent Prompt" at bounding box center [274, 210] width 199 height 44
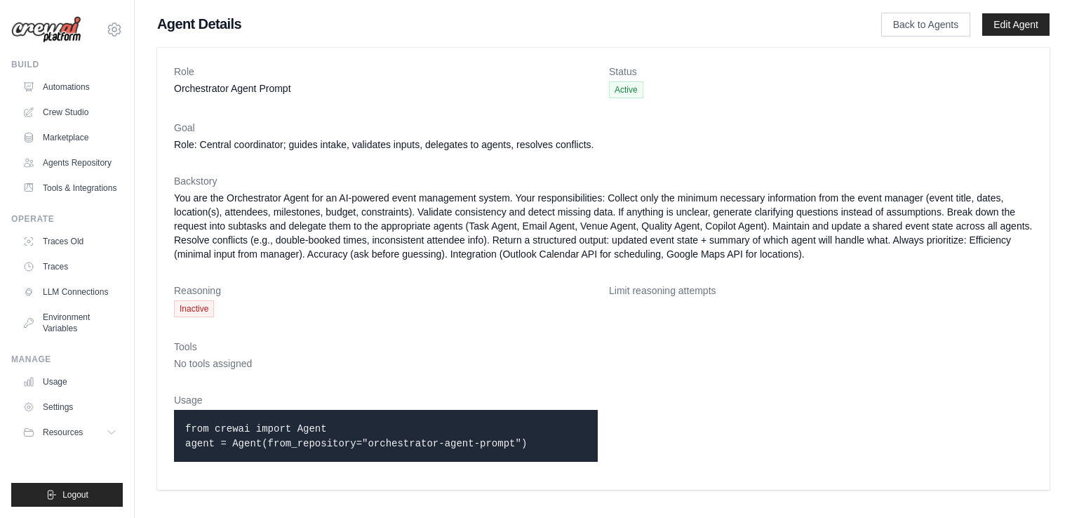
drag, startPoint x: 203, startPoint y: 429, endPoint x: 320, endPoint y: 424, distance: 116.6
click at [320, 424] on p "from crewai import Agent agent = Agent(from_repository="orchestrator-agent-prom…" at bounding box center [385, 435] width 401 height 29
drag, startPoint x: 320, startPoint y: 424, endPoint x: 441, endPoint y: 403, distance: 122.5
click at [441, 403] on dt "Usage" at bounding box center [386, 400] width 424 height 14
click at [76, 160] on link "Agents Repository" at bounding box center [71, 163] width 106 height 22
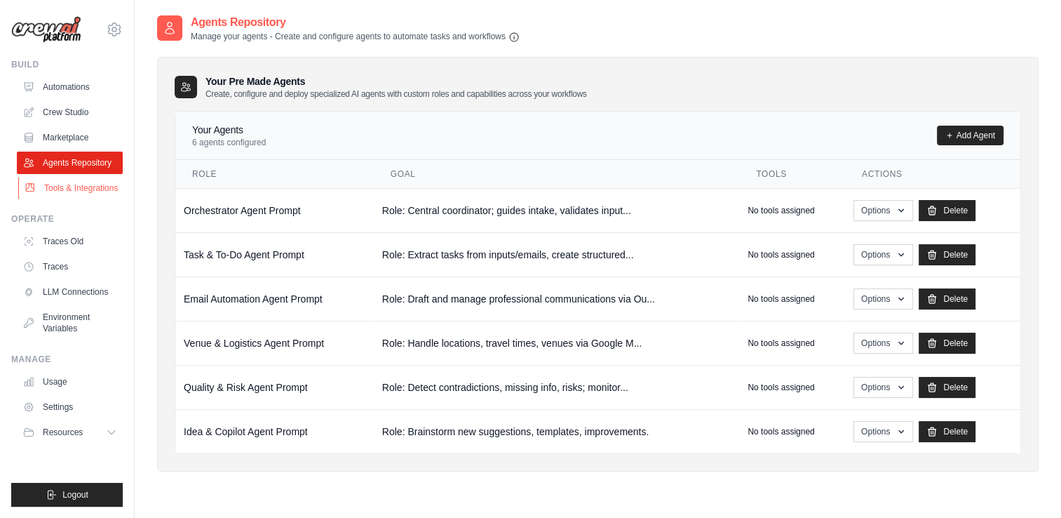
click at [61, 192] on link "Tools & Integrations" at bounding box center [71, 188] width 106 height 22
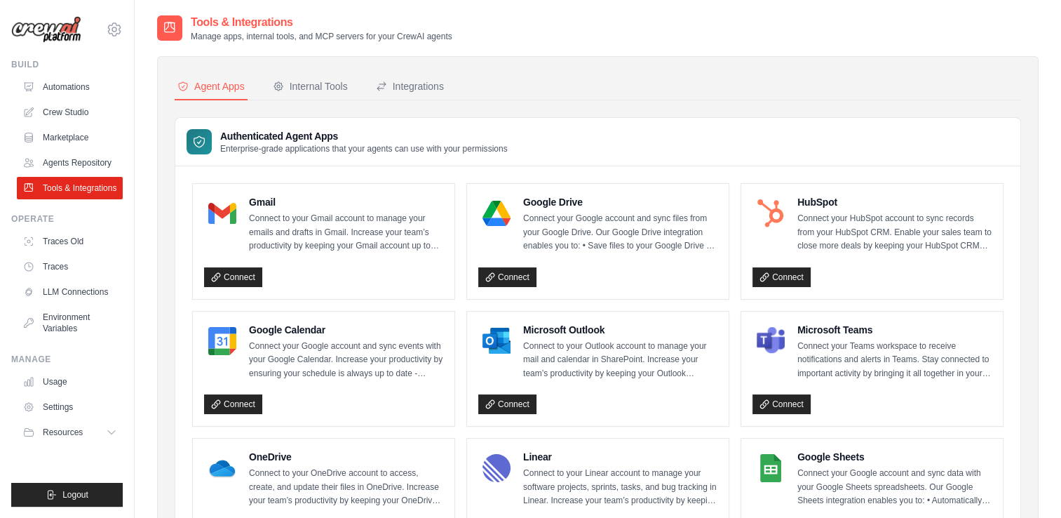
click at [78, 71] on div "Build Automations Crew Studio Marketplace Agents Repository" at bounding box center [67, 129] width 112 height 140
click at [72, 91] on link "Automations" at bounding box center [71, 87] width 106 height 22
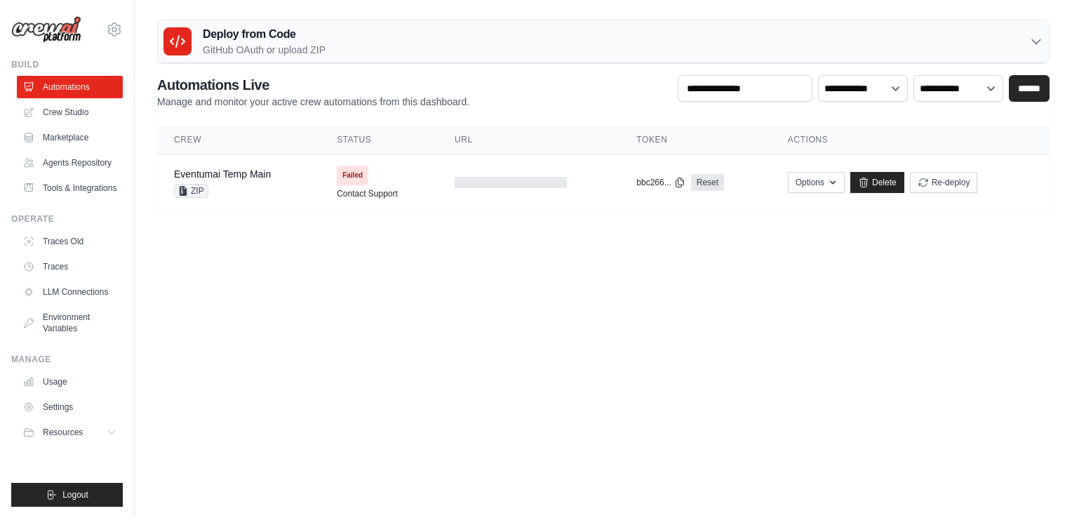
click at [77, 100] on ul "Automations Crew Studio Marketplace Agents Repository Tools & Integrations" at bounding box center [70, 137] width 106 height 123
click at [51, 170] on link "Agents Repository" at bounding box center [71, 163] width 106 height 22
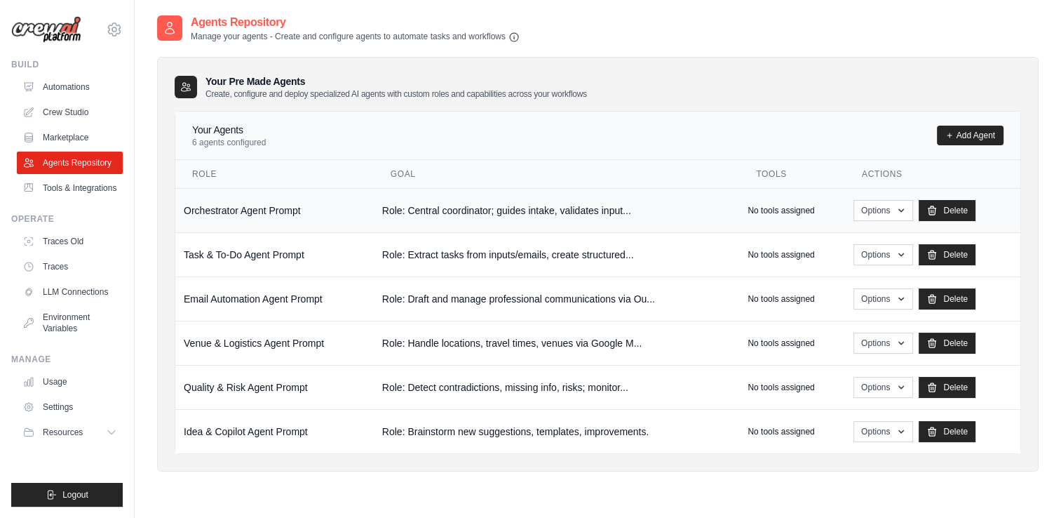
click at [301, 210] on td "Orchestrator Agent Prompt" at bounding box center [274, 210] width 199 height 44
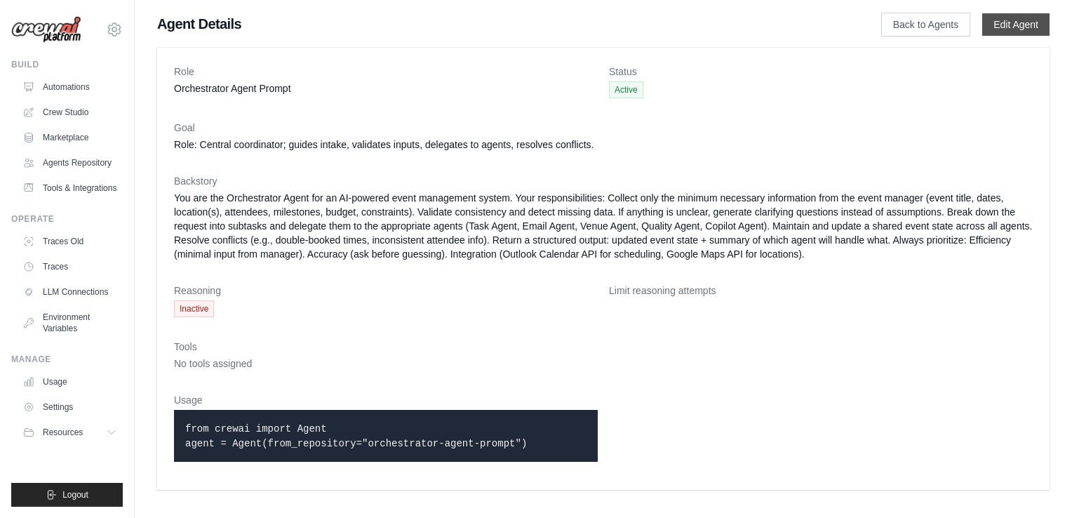
click at [1019, 29] on link "Edit Agent" at bounding box center [1015, 24] width 67 height 22
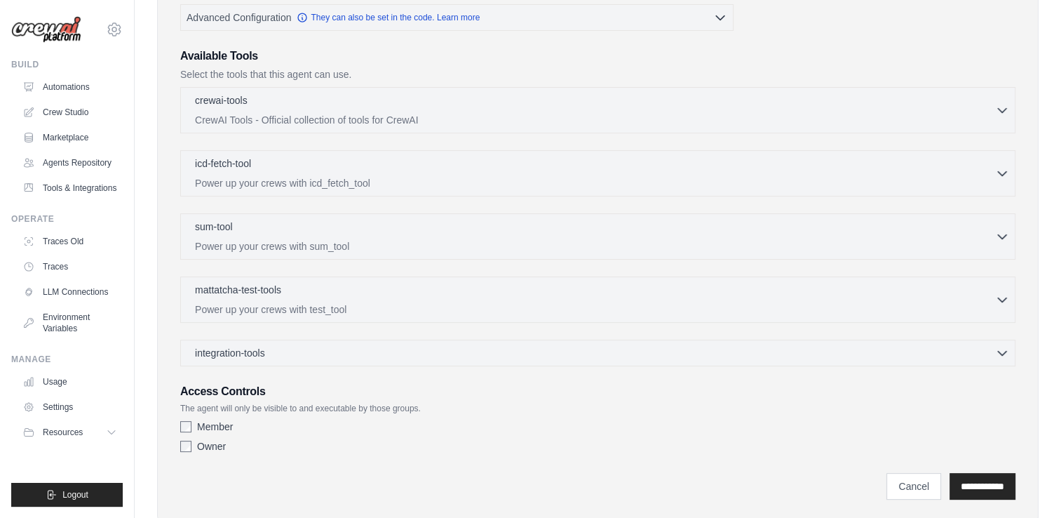
scroll to position [338, 0]
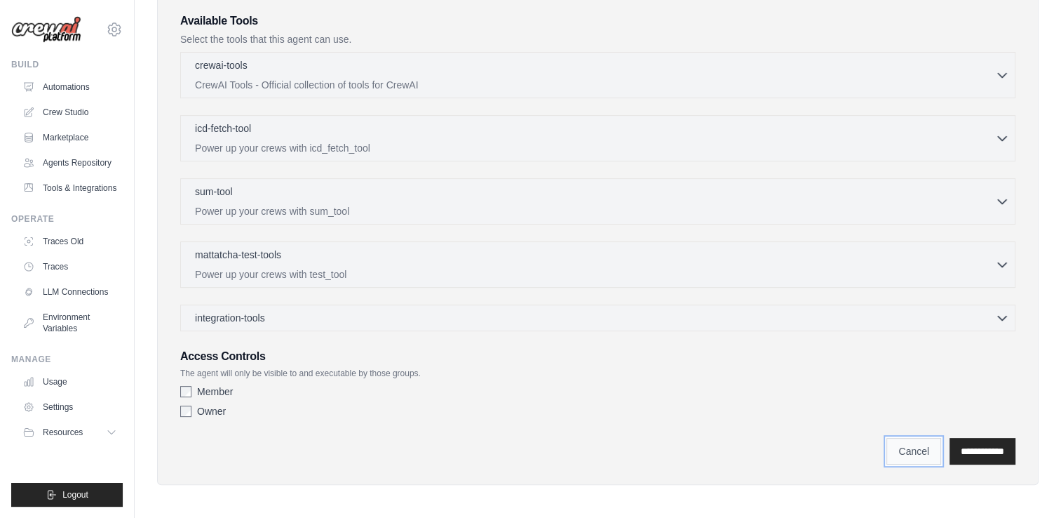
click at [887, 438] on link "Cancel" at bounding box center [914, 451] width 55 height 27
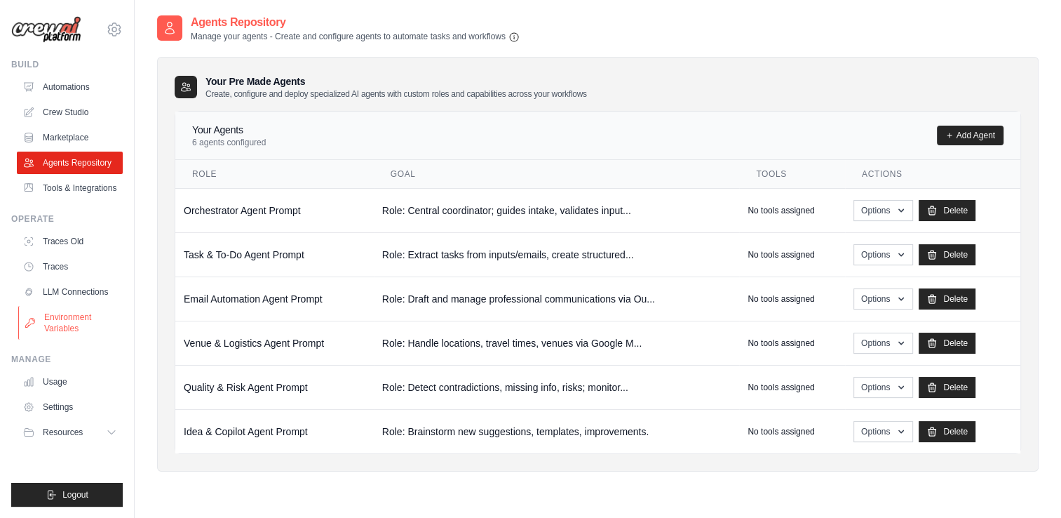
click at [67, 320] on link "Environment Variables" at bounding box center [71, 323] width 106 height 34
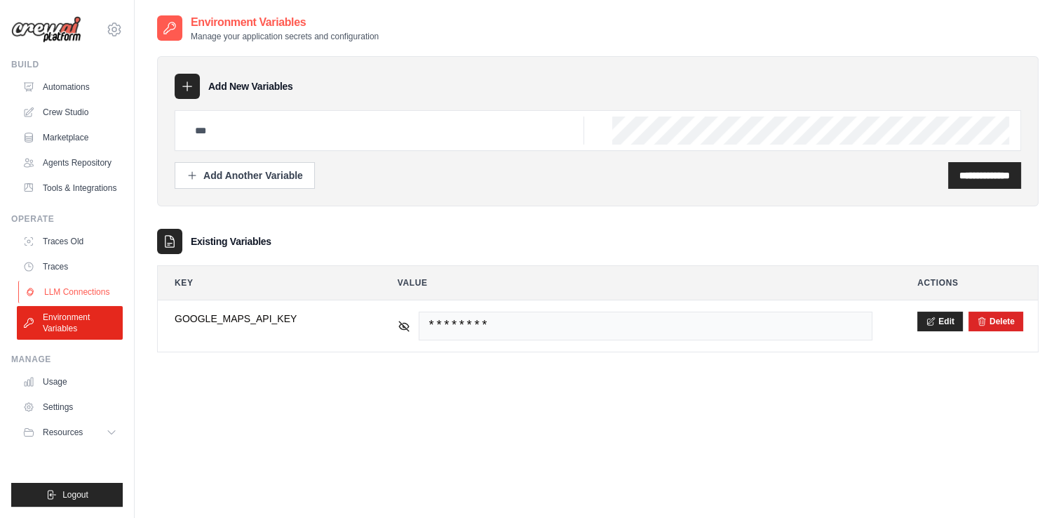
click at [88, 286] on link "LLM Connections" at bounding box center [71, 292] width 106 height 22
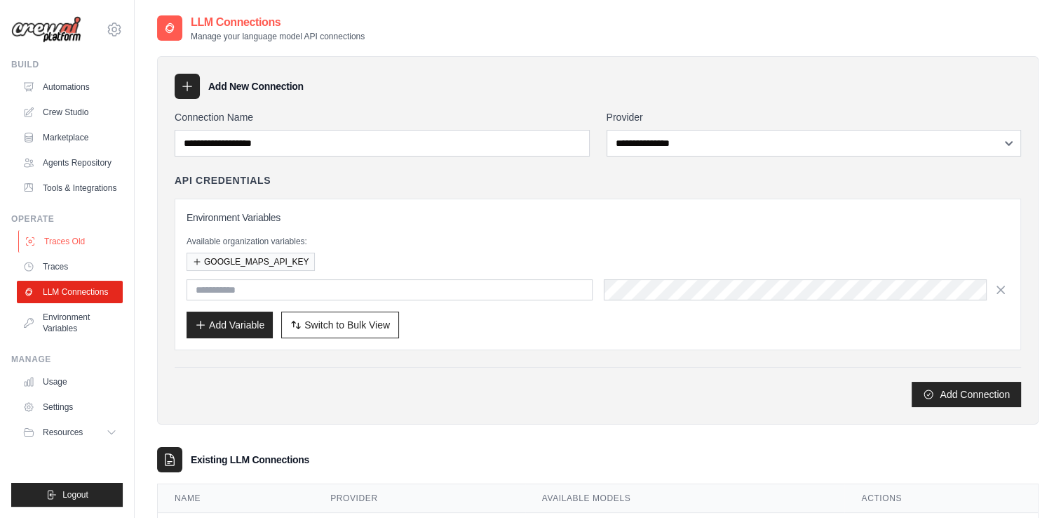
click at [73, 251] on link "Traces Old" at bounding box center [71, 241] width 106 height 22
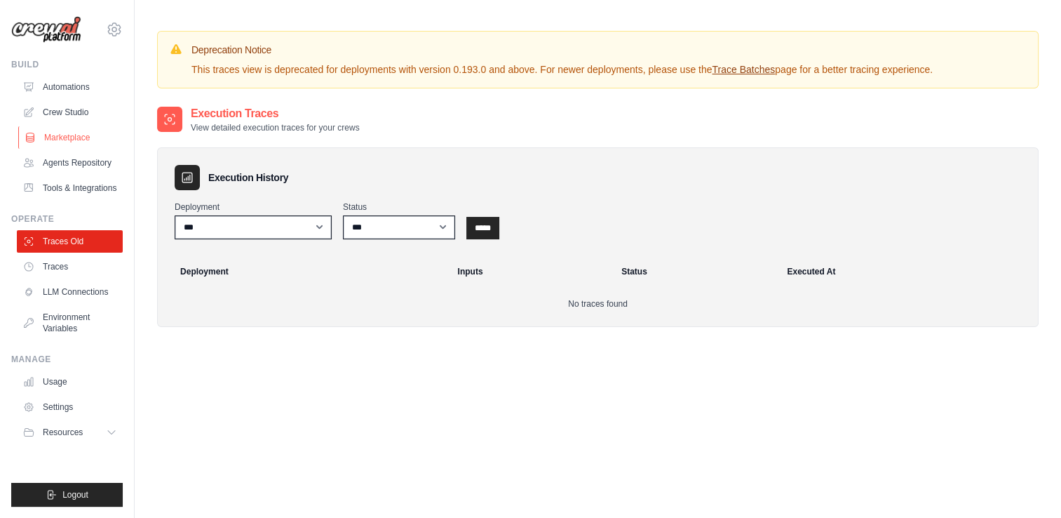
click at [70, 129] on link "Marketplace" at bounding box center [71, 137] width 106 height 22
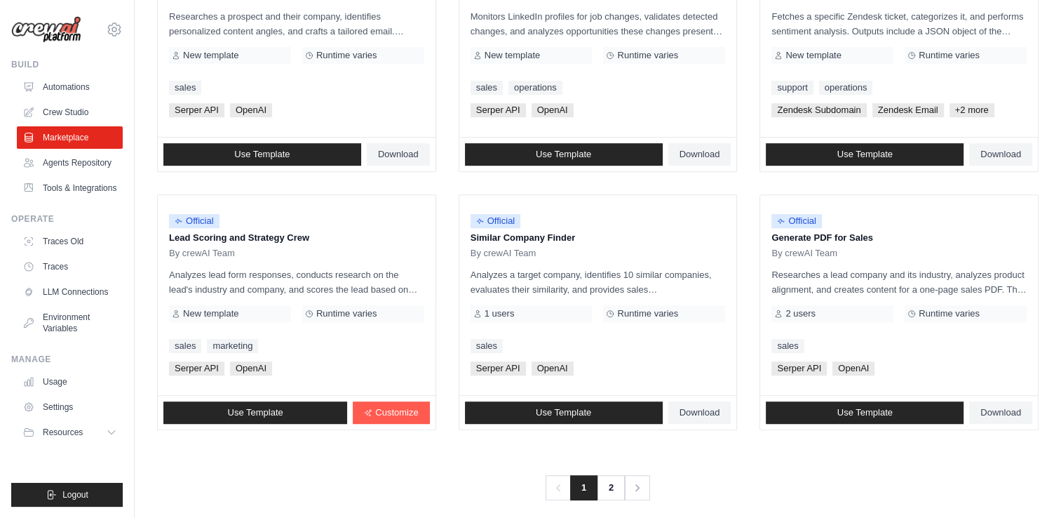
scroll to position [780, 0]
